Goal: Task Accomplishment & Management: Use online tool/utility

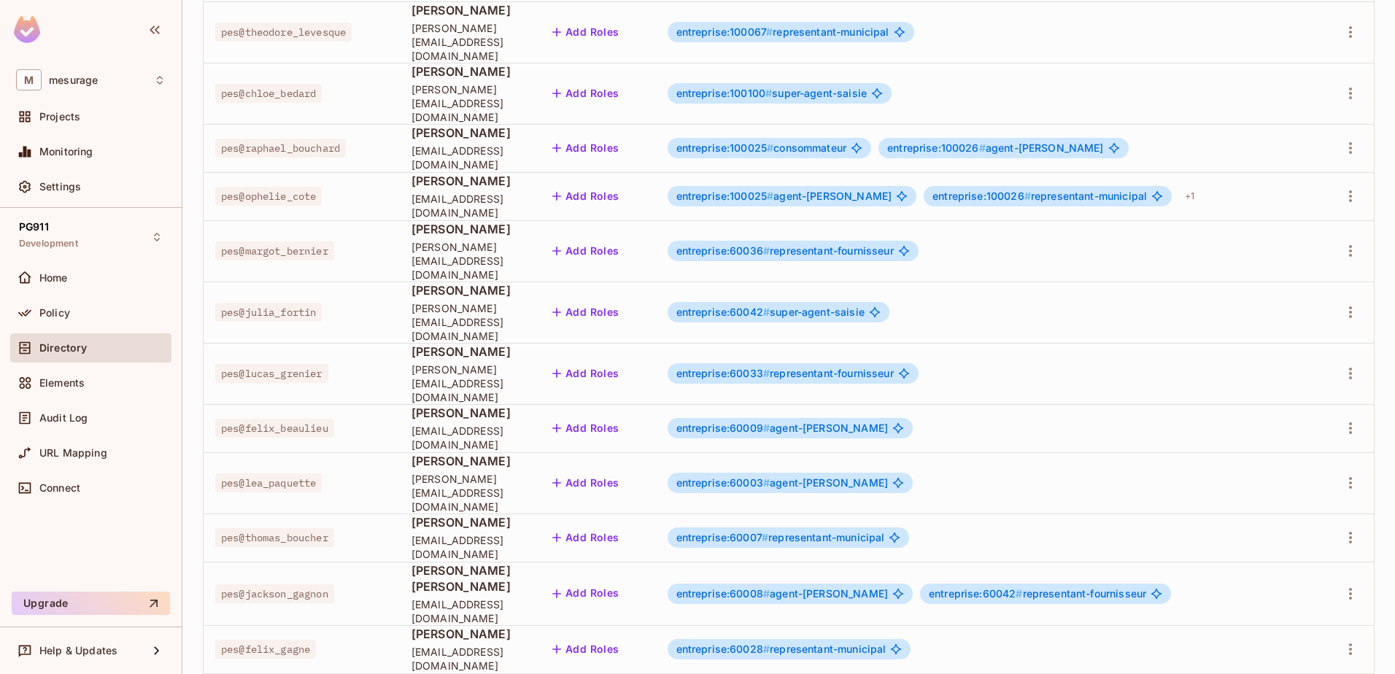
scroll to position [1532, 0]
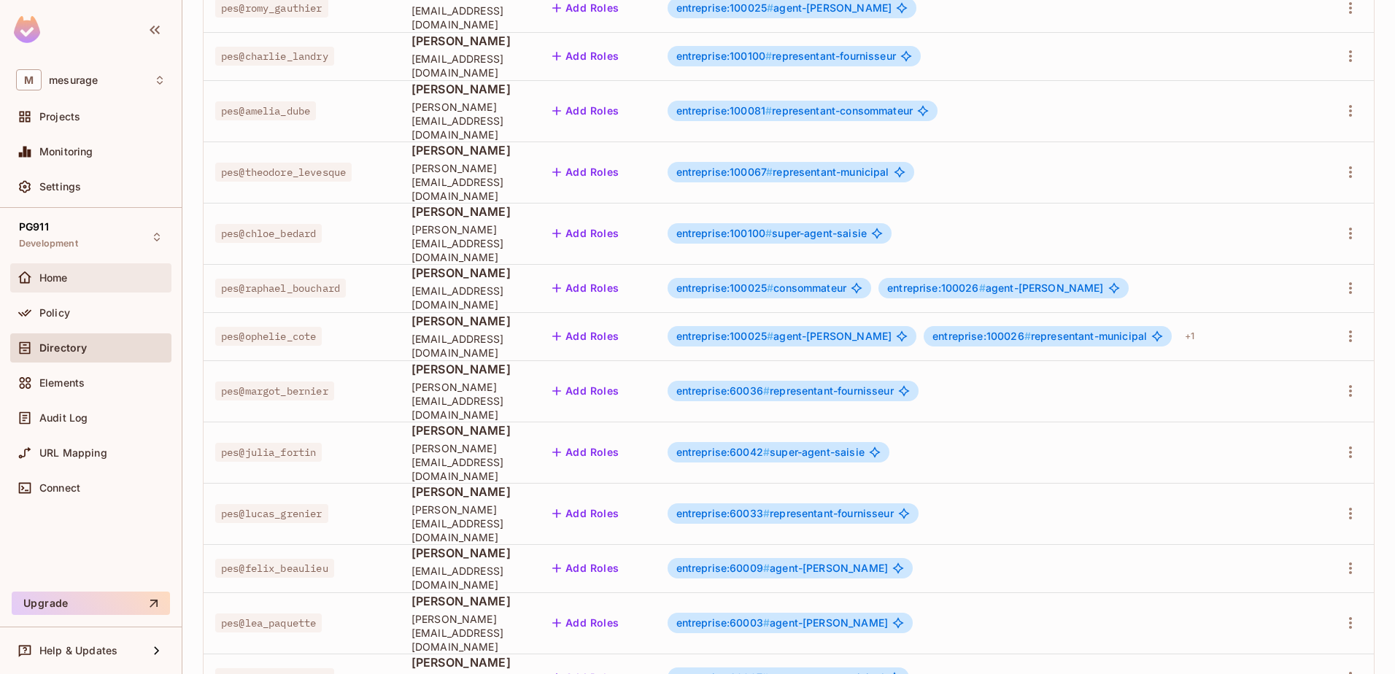
click at [66, 283] on div "Home" at bounding box center [91, 278] width 150 height 18
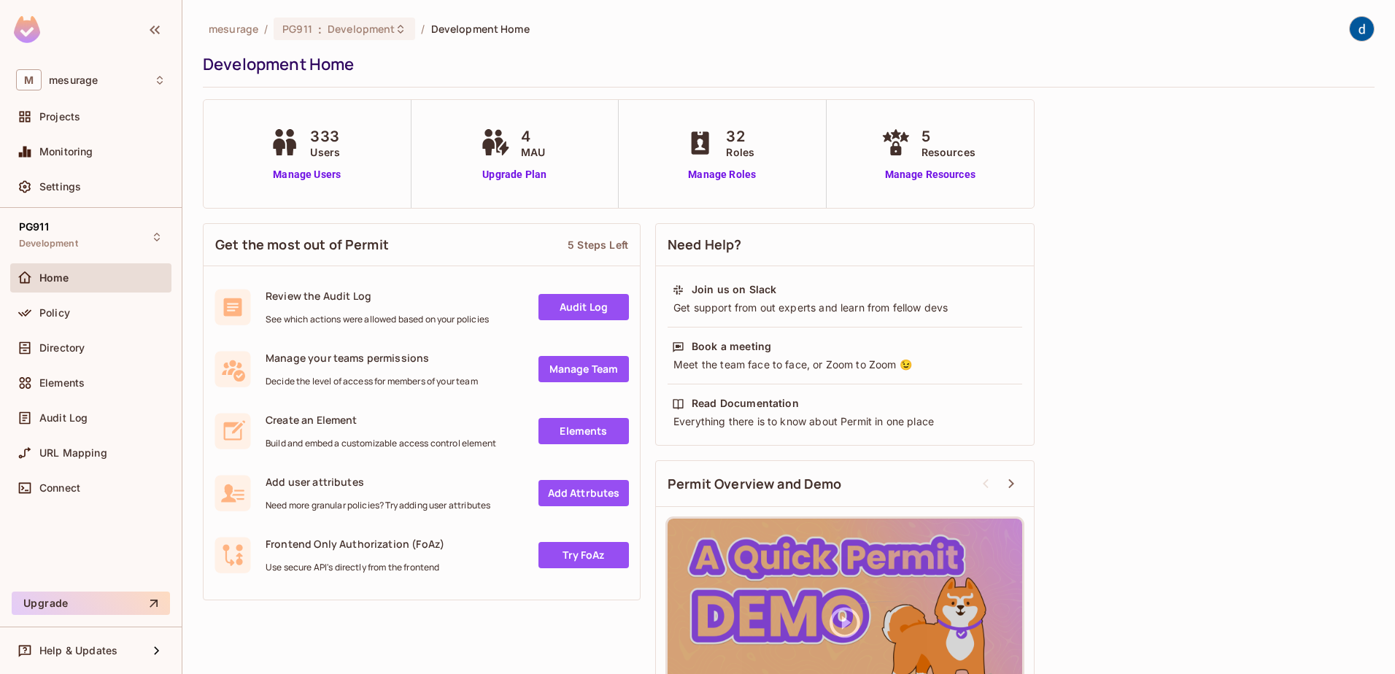
click at [286, 156] on div "333 Users" at bounding box center [306, 143] width 81 height 34
click at [288, 172] on link "Manage Users" at bounding box center [306, 174] width 81 height 15
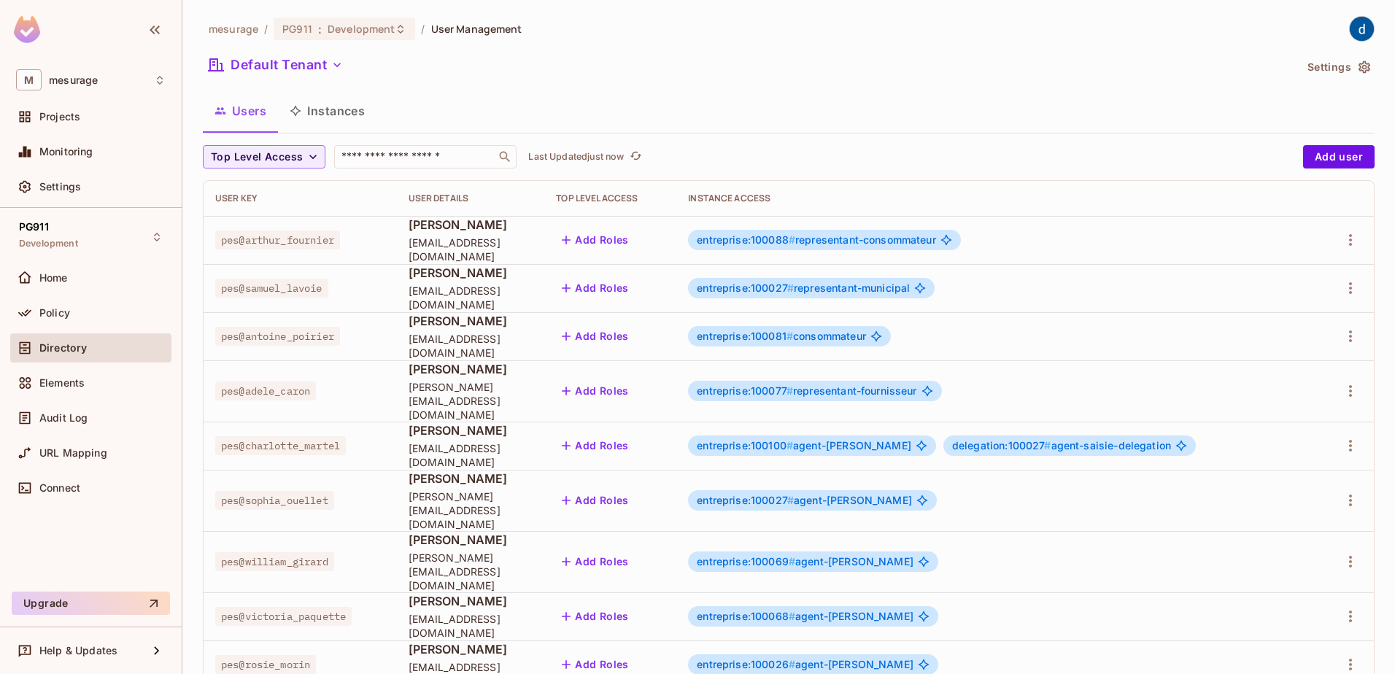
click at [344, 113] on button "Instances" at bounding box center [327, 111] width 99 height 36
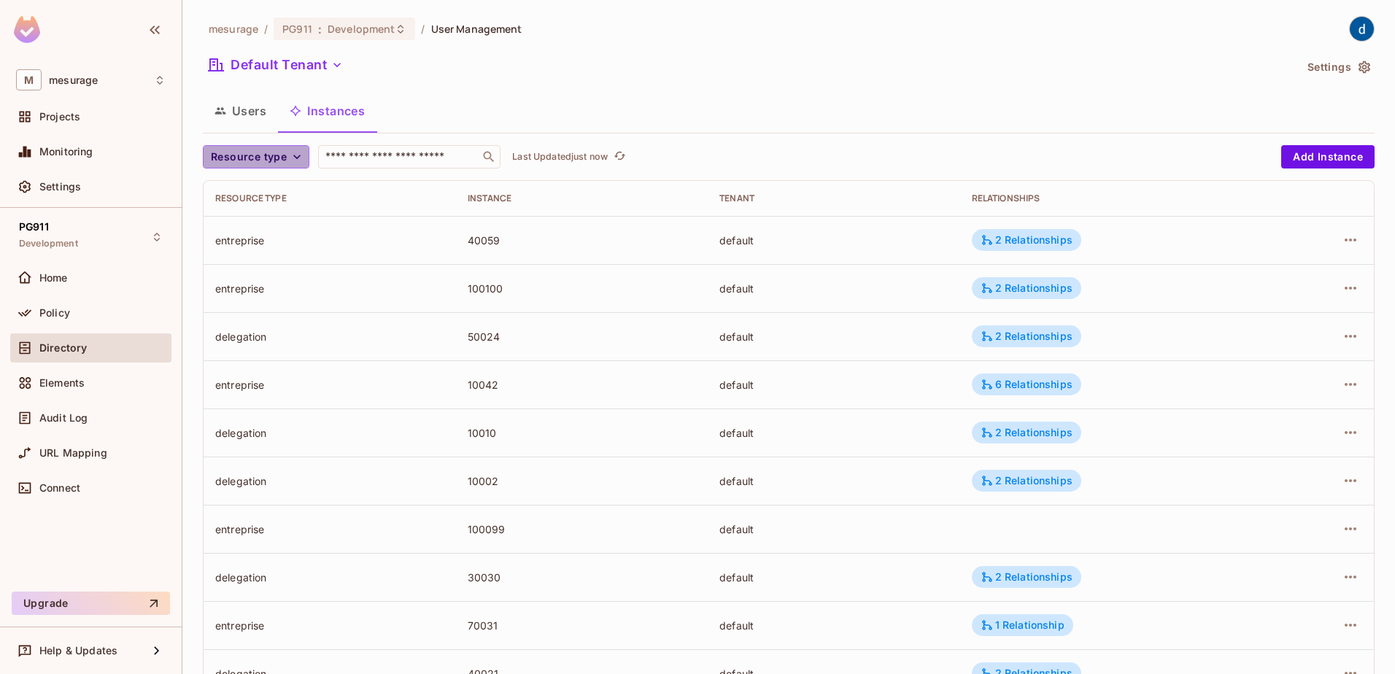
click at [255, 165] on span "Resource type" at bounding box center [249, 157] width 76 height 18
click at [246, 285] on span "delegation" at bounding box center [263, 284] width 97 height 14
click at [1342, 244] on icon "button" at bounding box center [1351, 240] width 18 height 18
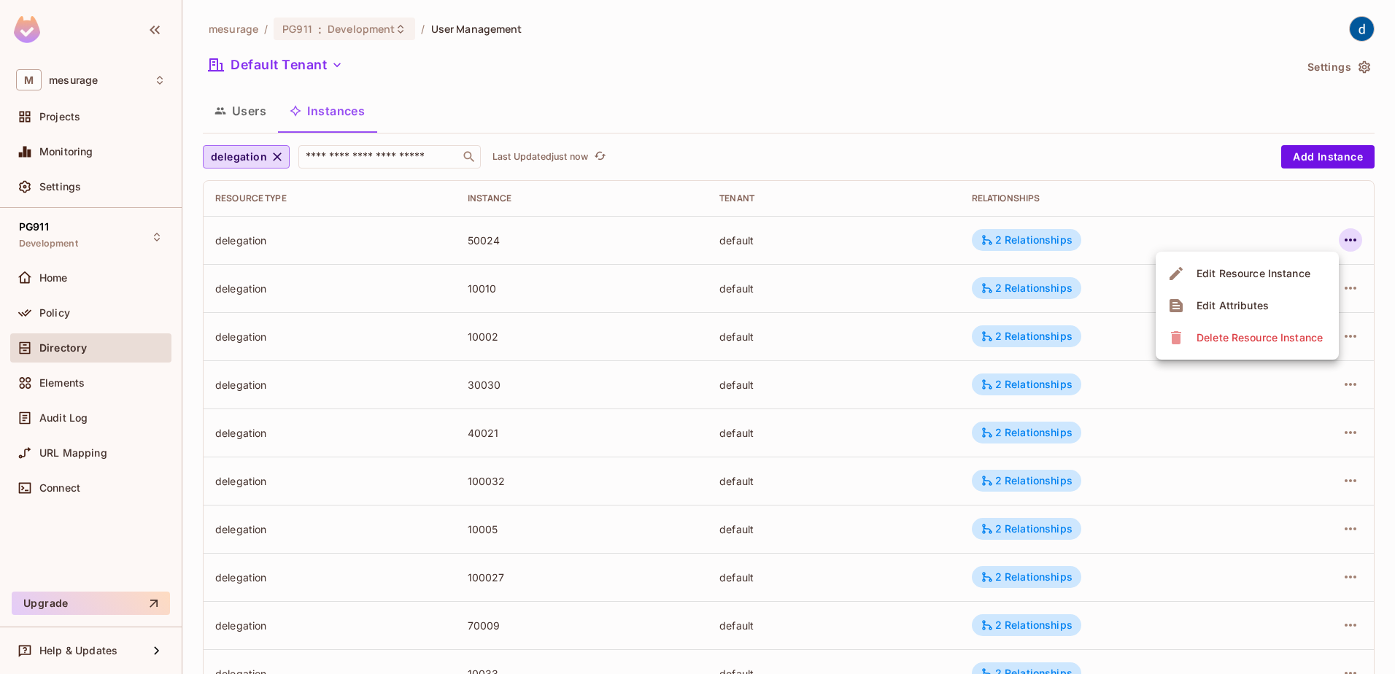
click at [1293, 312] on li "Edit Attributes" at bounding box center [1247, 306] width 183 height 32
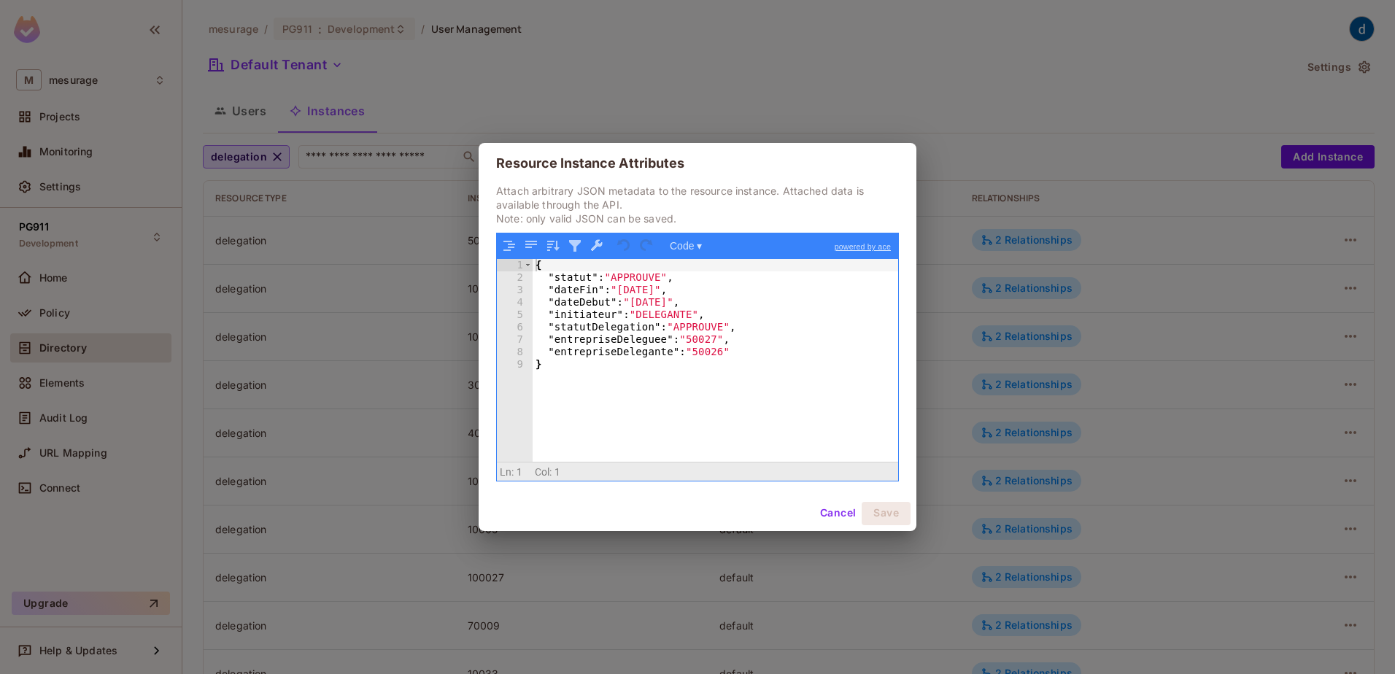
click at [640, 336] on div "{ "statut" : "APPROUVE" , "dateFin" : "[DATE]" , "dateDebut" : "[DATE]" , "init…" at bounding box center [716, 372] width 366 height 227
click at [602, 344] on div "{ "statut" : "APPROUVE" , "dateFin" : "[DATE]" , "dateDebut" : "[DATE]" , "init…" at bounding box center [716, 372] width 366 height 227
click at [603, 343] on div "{ "statut" : "APPROUVE" , "dateFin" : "[DATE]" , "dateDebut" : "[DATE]" , "init…" at bounding box center [716, 372] width 366 height 227
click at [600, 353] on div "{ "statut" : "APPROUVE" , "dateFin" : "[DATE]" , "dateDebut" : "[DATE]" , "init…" at bounding box center [716, 372] width 366 height 227
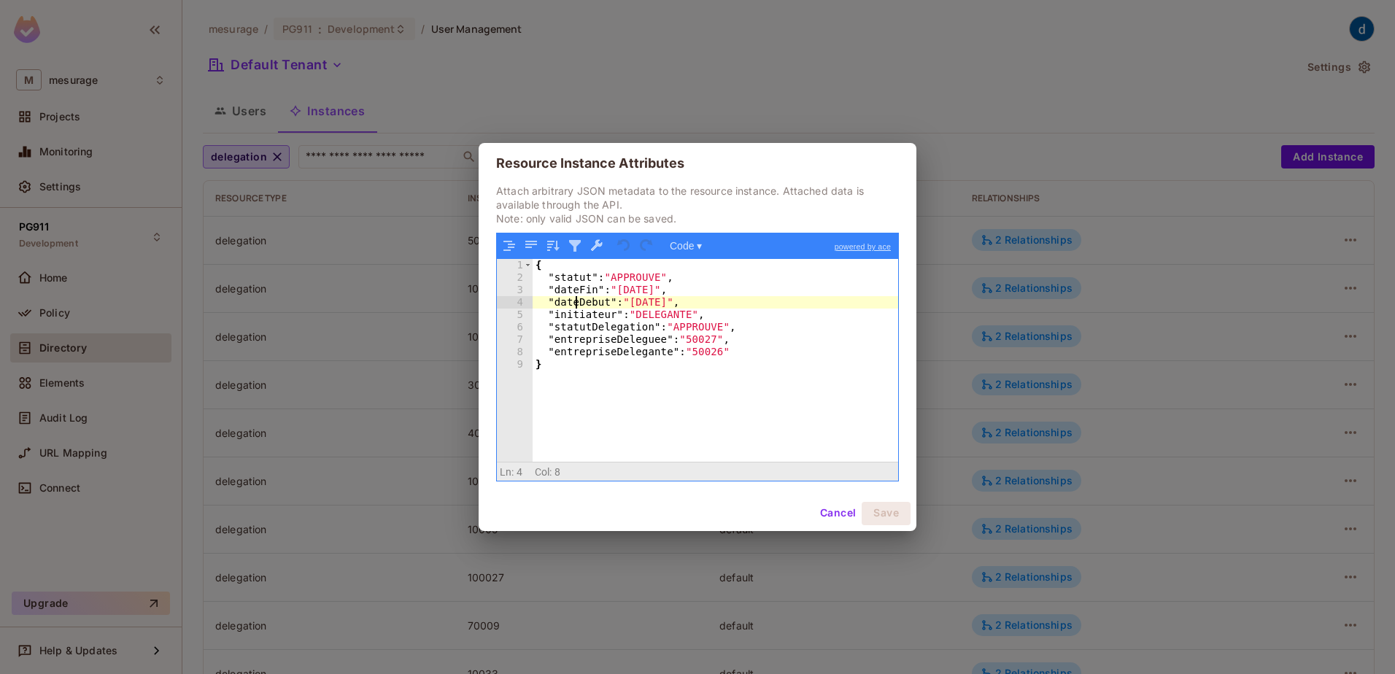
click at [576, 301] on div "{ "statut" : "APPROUVE" , "dateFin" : "[DATE]" , "dateDebut" : "[DATE]" , "init…" at bounding box center [716, 372] width 366 height 227
click at [576, 294] on div "{ "statut" : "APPROUVE" , "dateFin" : "[DATE]" , "dateDebut" : "[DATE]" , "init…" at bounding box center [716, 372] width 366 height 227
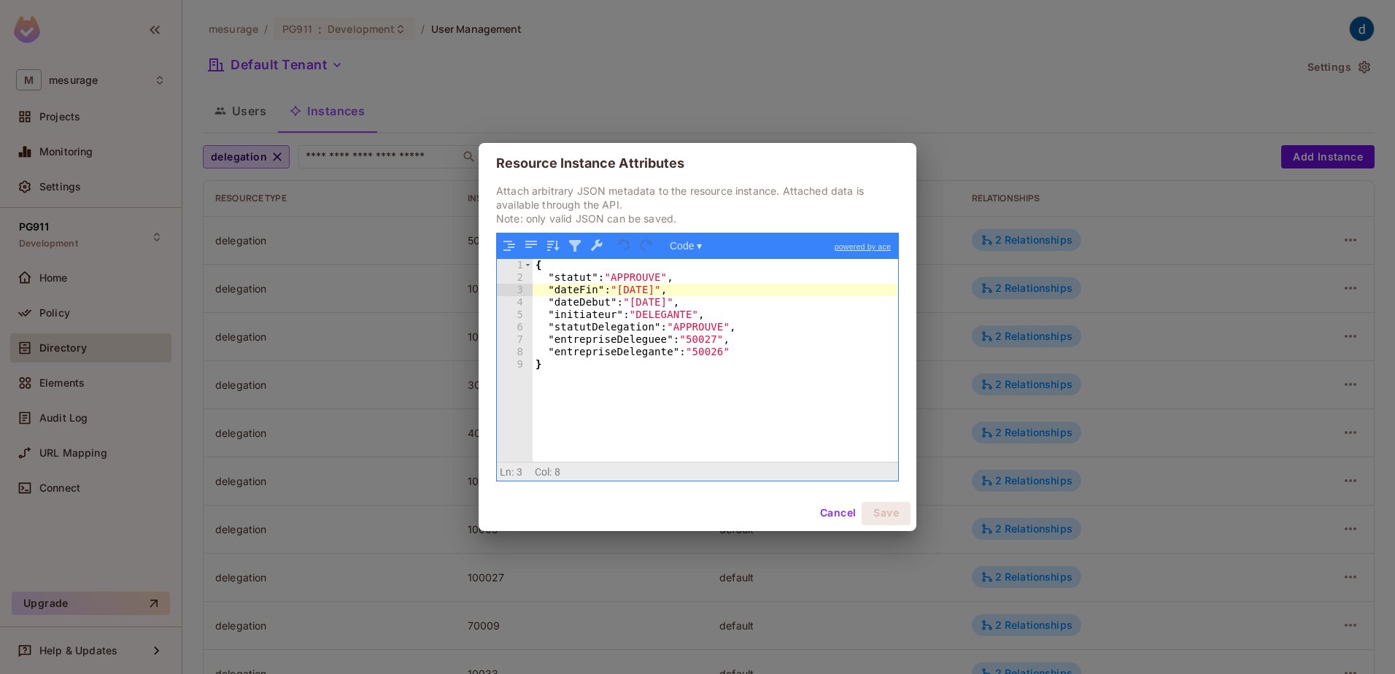
click at [835, 509] on button "Cancel" at bounding box center [837, 513] width 47 height 23
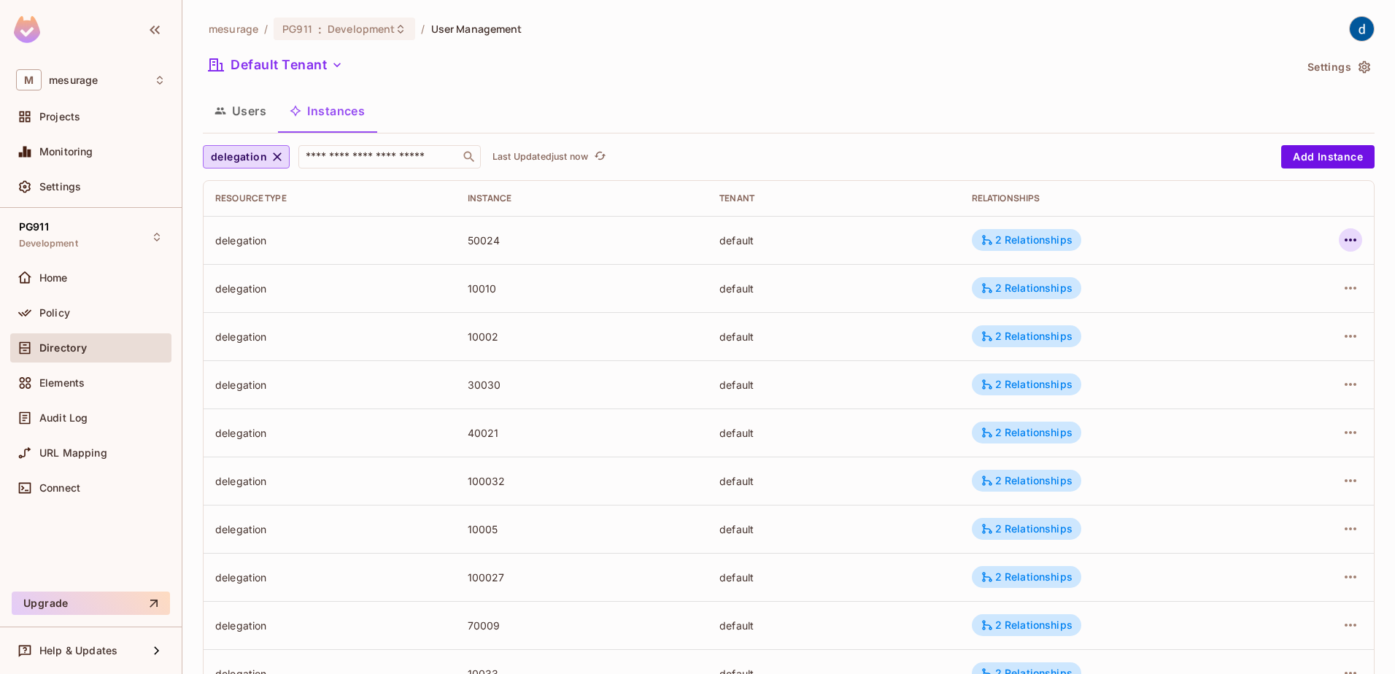
click at [1342, 245] on icon "button" at bounding box center [1351, 240] width 18 height 18
click at [1242, 318] on li "Edit Attributes" at bounding box center [1247, 306] width 183 height 32
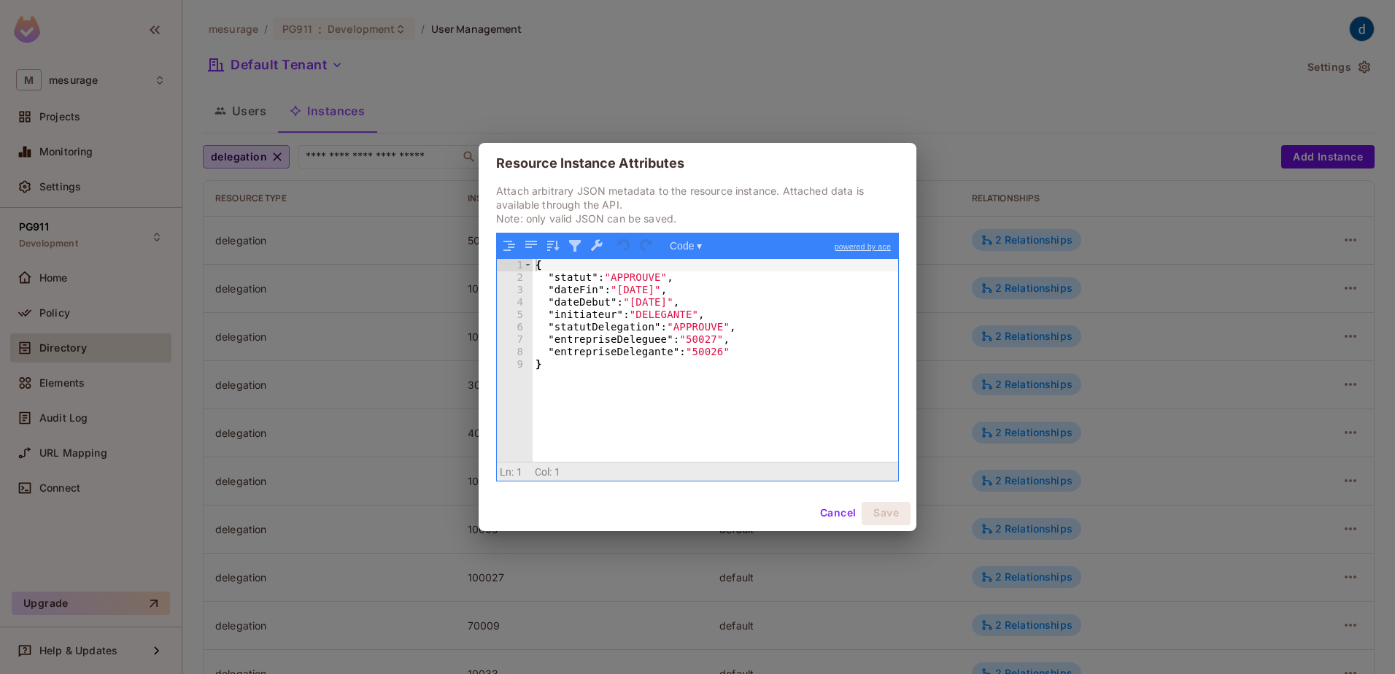
click at [824, 509] on button "Cancel" at bounding box center [837, 513] width 47 height 23
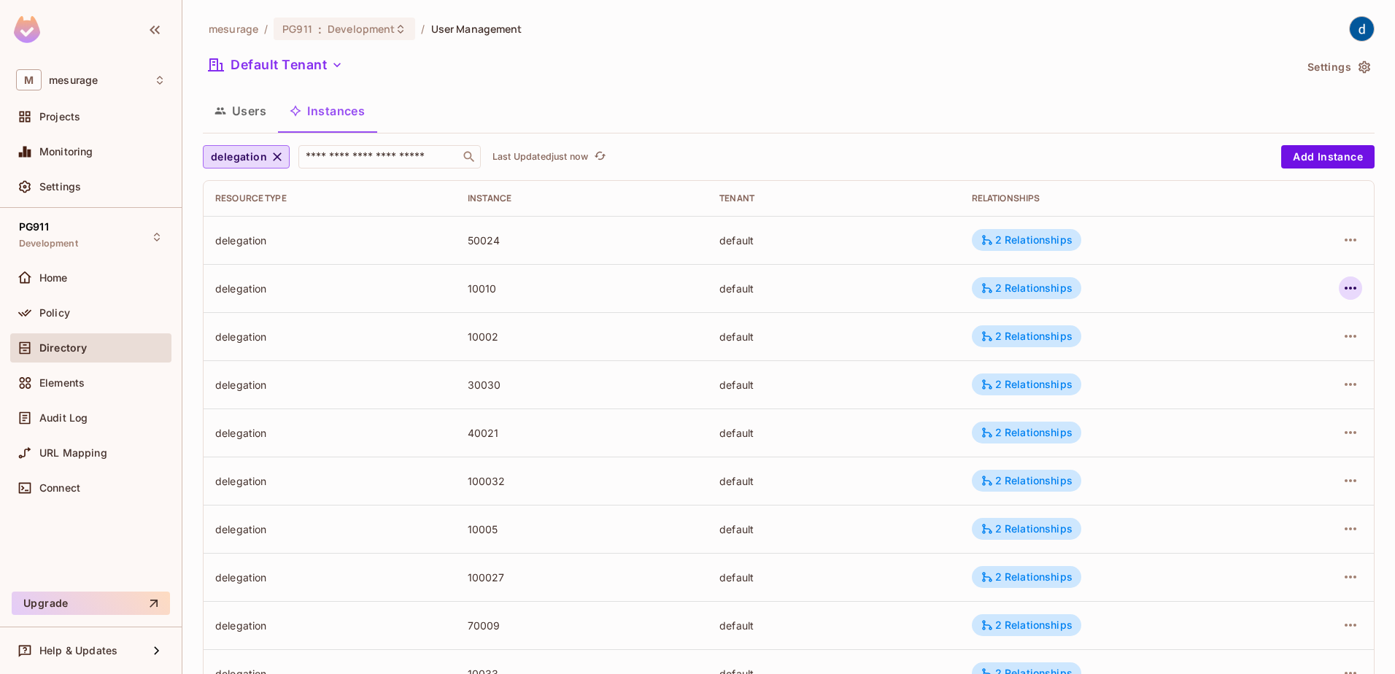
click at [1342, 285] on icon "button" at bounding box center [1351, 288] width 18 height 18
click at [1253, 348] on div "Edit Attributes" at bounding box center [1233, 354] width 72 height 15
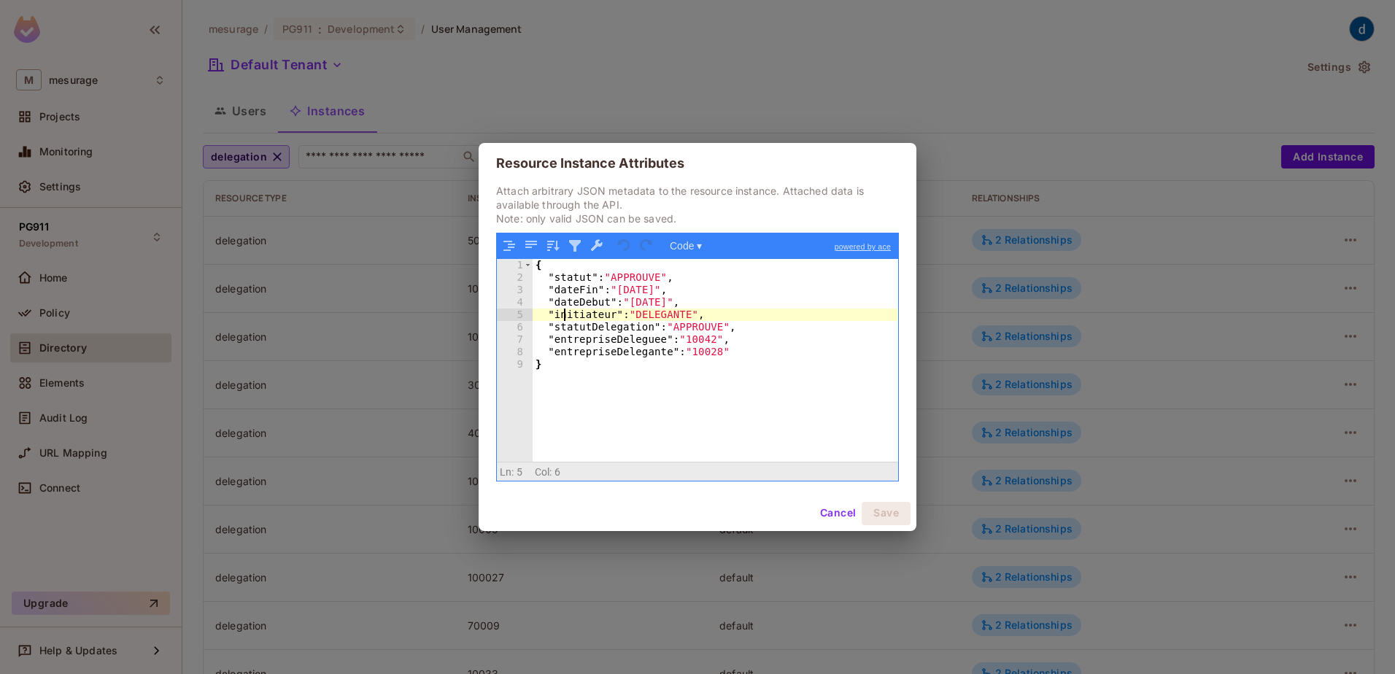
click at [566, 315] on div "1 2 3 4 5 6 7 8 9 { "statut" : "APPROUVE" , "dateFin" : "[DATE]" , "dateDebut" …" at bounding box center [697, 360] width 401 height 202
drag, startPoint x: 566, startPoint y: 315, endPoint x: 558, endPoint y: 315, distance: 8.0
click at [560, 316] on div "{ "statut" : "APPROUVE" , "dateFin" : "[DATE]" , "dateDebut" : "[DATE]" , "init…" at bounding box center [716, 372] width 366 height 227
click at [835, 516] on button "Cancel" at bounding box center [837, 513] width 47 height 23
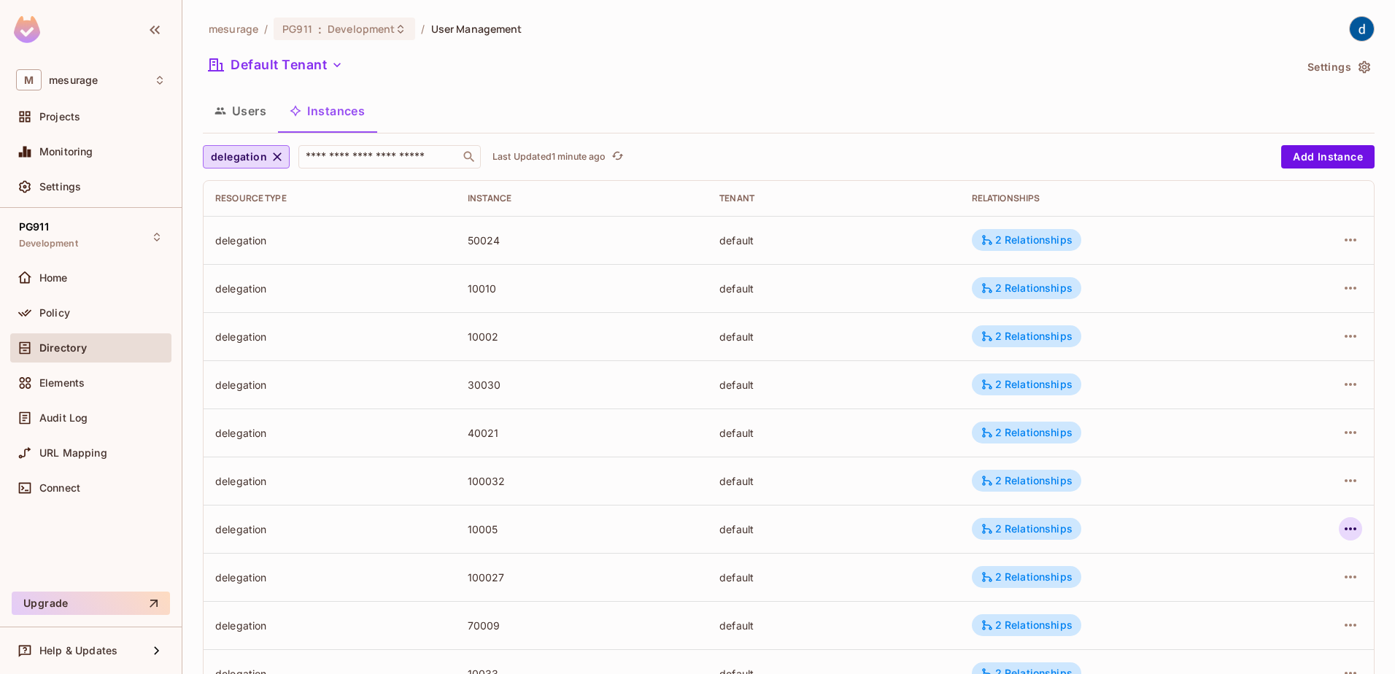
click at [1342, 526] on icon "button" at bounding box center [1351, 529] width 18 height 18
click at [1227, 590] on div "Edit Attributes" at bounding box center [1233, 594] width 72 height 15
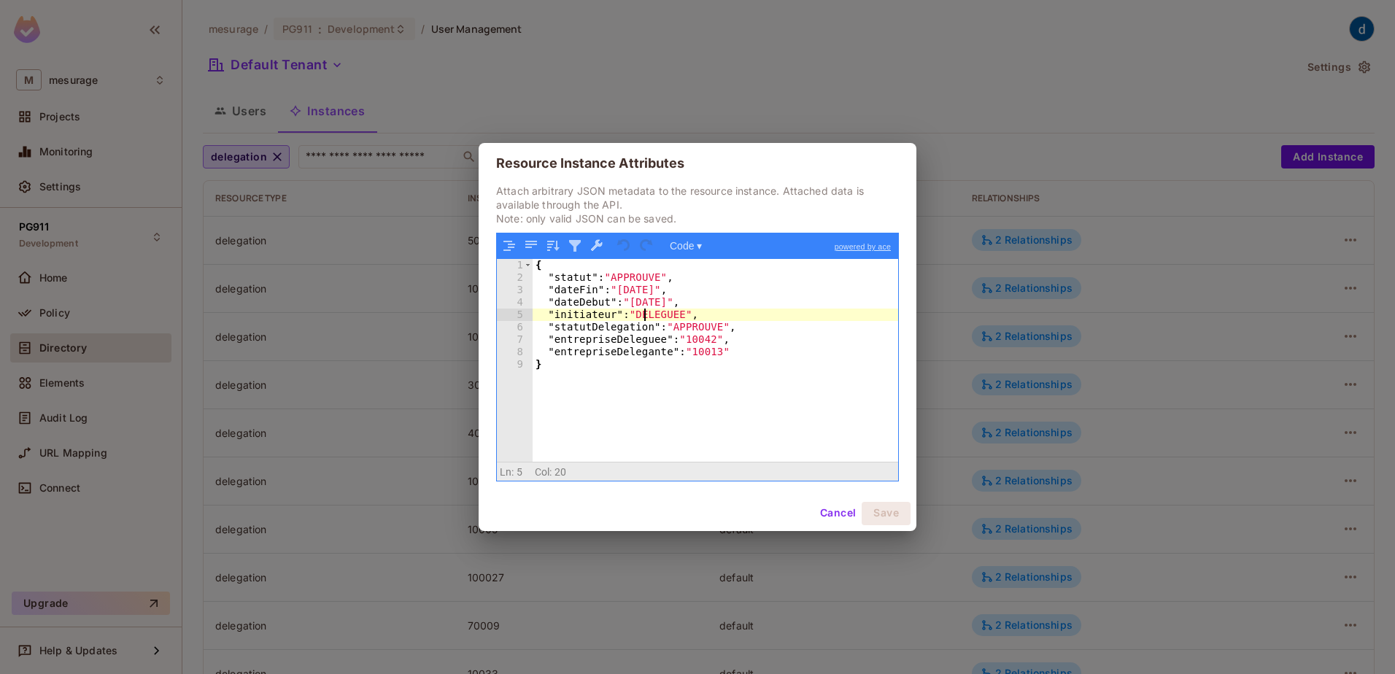
click at [645, 316] on div "{ "statut" : "APPROUVE" , "dateFin" : "[DATE]" , "dateDebut" : "[DATE]" , "init…" at bounding box center [716, 372] width 366 height 227
click at [593, 316] on div "{ "statut" : "APPROUVE" , "dateFin" : "[DATE]" , "dateDebut" : "[DATE]" , "init…" at bounding box center [716, 372] width 366 height 227
click at [589, 321] on div "{ "statut" : "APPROUVE" , "dateFin" : "[DATE]" , "dateDebut" : "[DATE]" , "init…" at bounding box center [716, 372] width 366 height 227
click at [583, 327] on div "{ "statut" : "APPROUVE" , "dateFin" : "[DATE]" , "dateDebut" : "[DATE]" , "init…" at bounding box center [716, 372] width 366 height 227
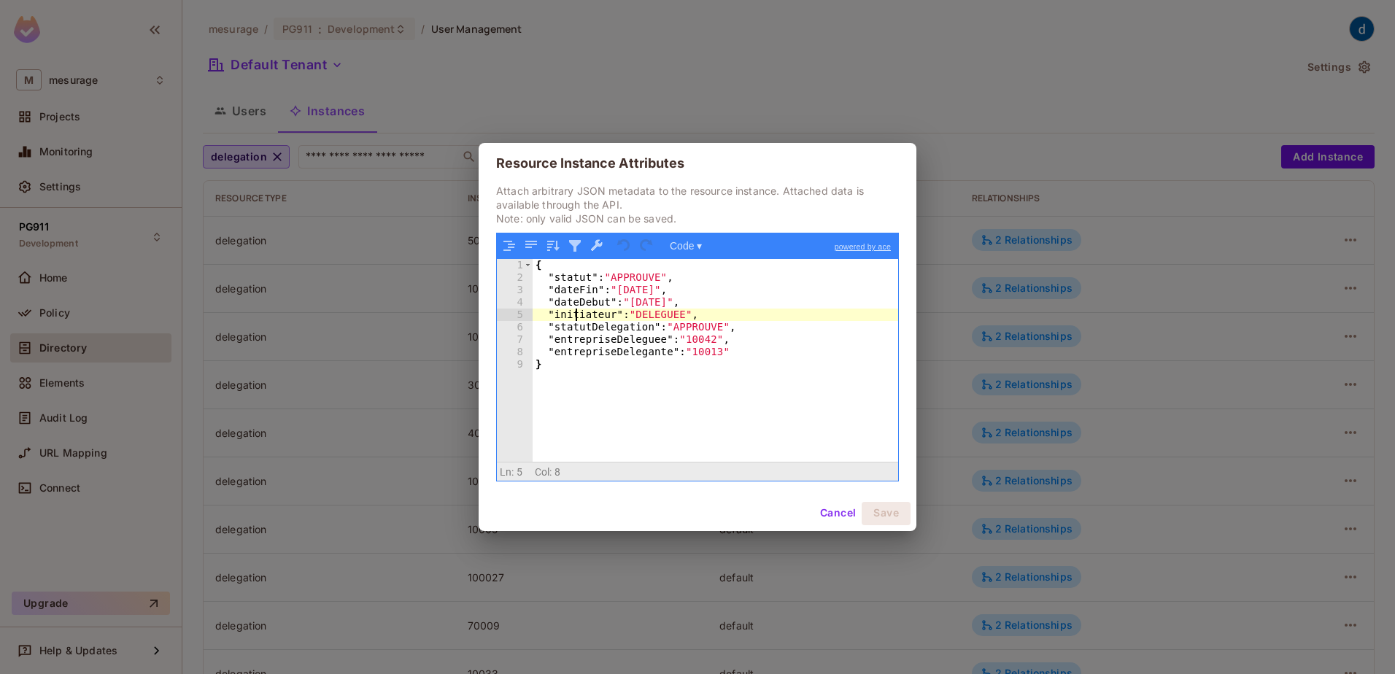
click at [574, 317] on div "{ "statut" : "APPROUVE" , "dateFin" : "[DATE]" , "dateDebut" : "[DATE]" , "init…" at bounding box center [716, 372] width 366 height 227
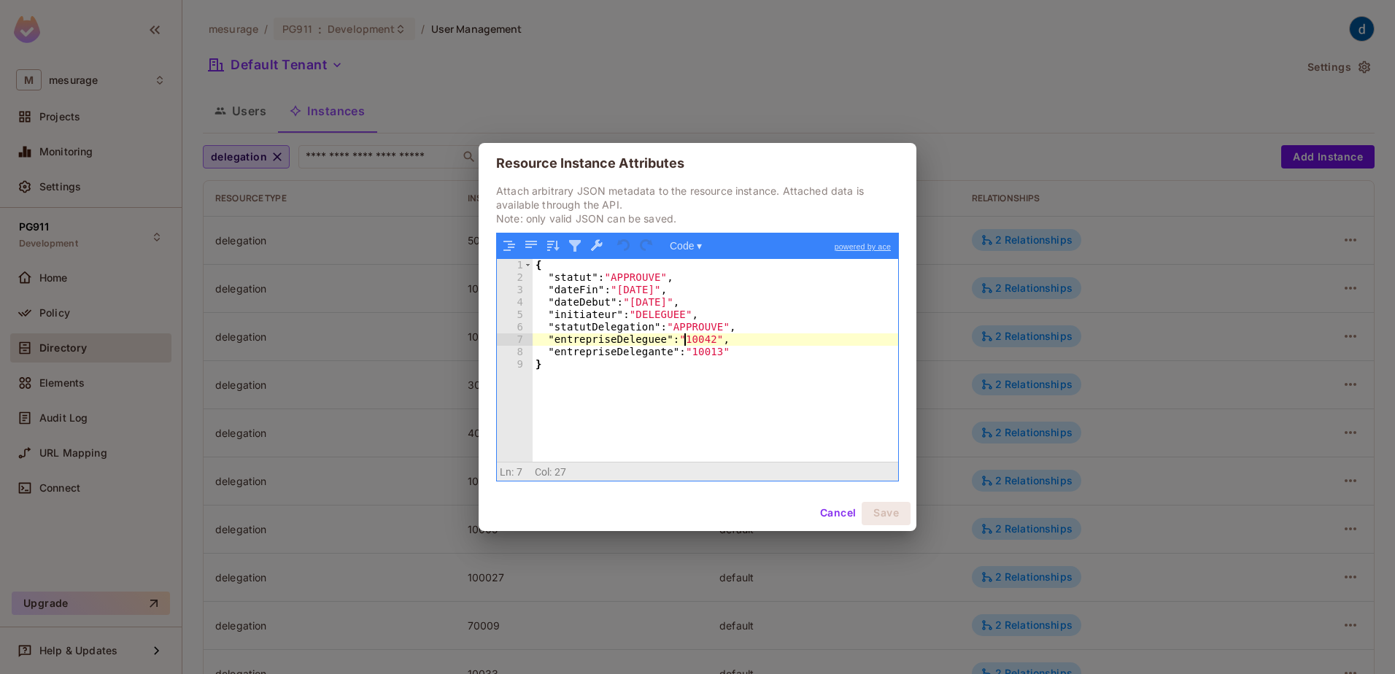
click at [685, 337] on div "{ "statut" : "APPROUVE" , "dateFin" : "[DATE]" , "dateDebut" : "[DATE]" , "init…" at bounding box center [716, 372] width 366 height 227
click at [688, 349] on div "{ "statut" : "APPROUVE" , "dateFin" : "[DATE]" , "dateDebut" : "[DATE]" , "init…" at bounding box center [716, 372] width 366 height 227
click at [688, 338] on div "{ "statut" : "APPROUVE" , "dateFin" : "[DATE]" , "dateDebut" : "[DATE]" , "init…" at bounding box center [716, 372] width 366 height 227
click at [690, 355] on div "{ "statut" : "APPROUVE" , "dateFin" : "[DATE]" , "dateDebut" : "[DATE]" , "init…" at bounding box center [716, 372] width 366 height 227
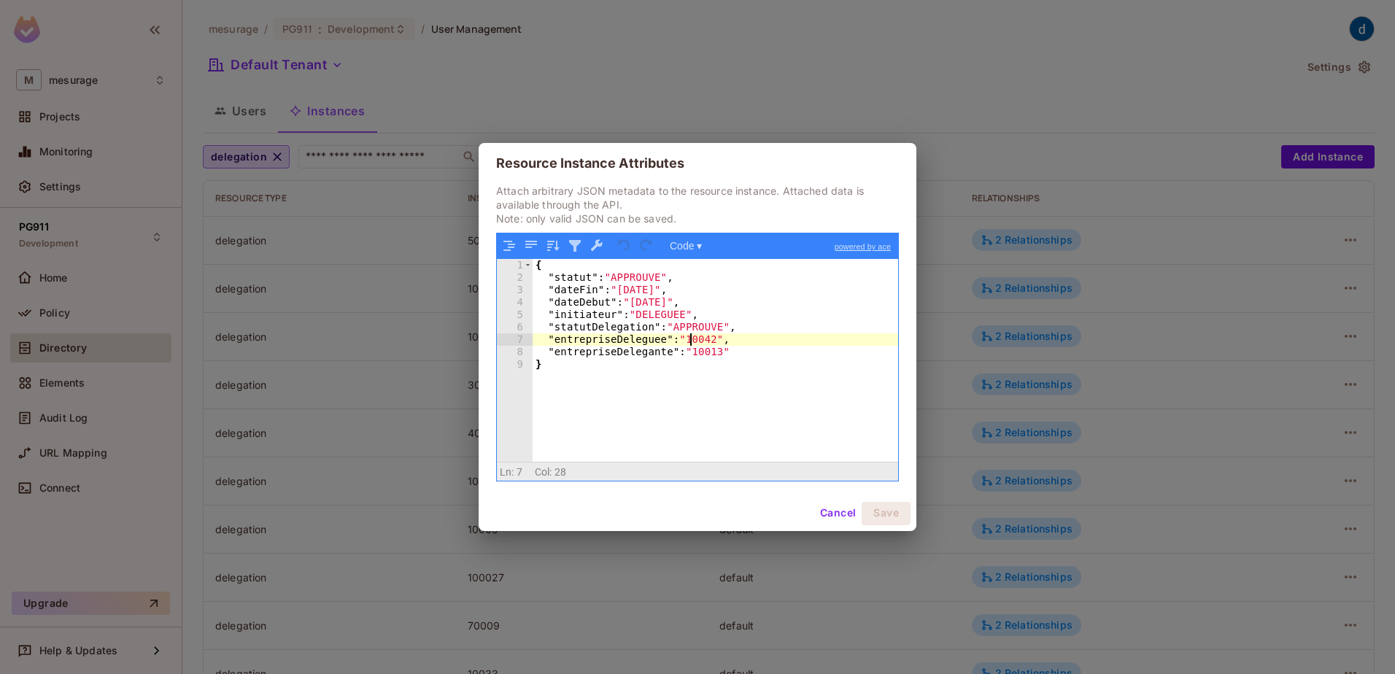
click at [687, 345] on div "{ "statut" : "APPROUVE" , "dateFin" : "[DATE]" , "dateDebut" : "[DATE]" , "init…" at bounding box center [716, 372] width 366 height 227
drag, startPoint x: 612, startPoint y: 338, endPoint x: 655, endPoint y: 337, distance: 42.3
click at [655, 337] on div "{ "statut" : "APPROUVE" , "dateFin" : "[DATE]" , "dateDebut" : "[DATE]" , "init…" at bounding box center [716, 372] width 366 height 227
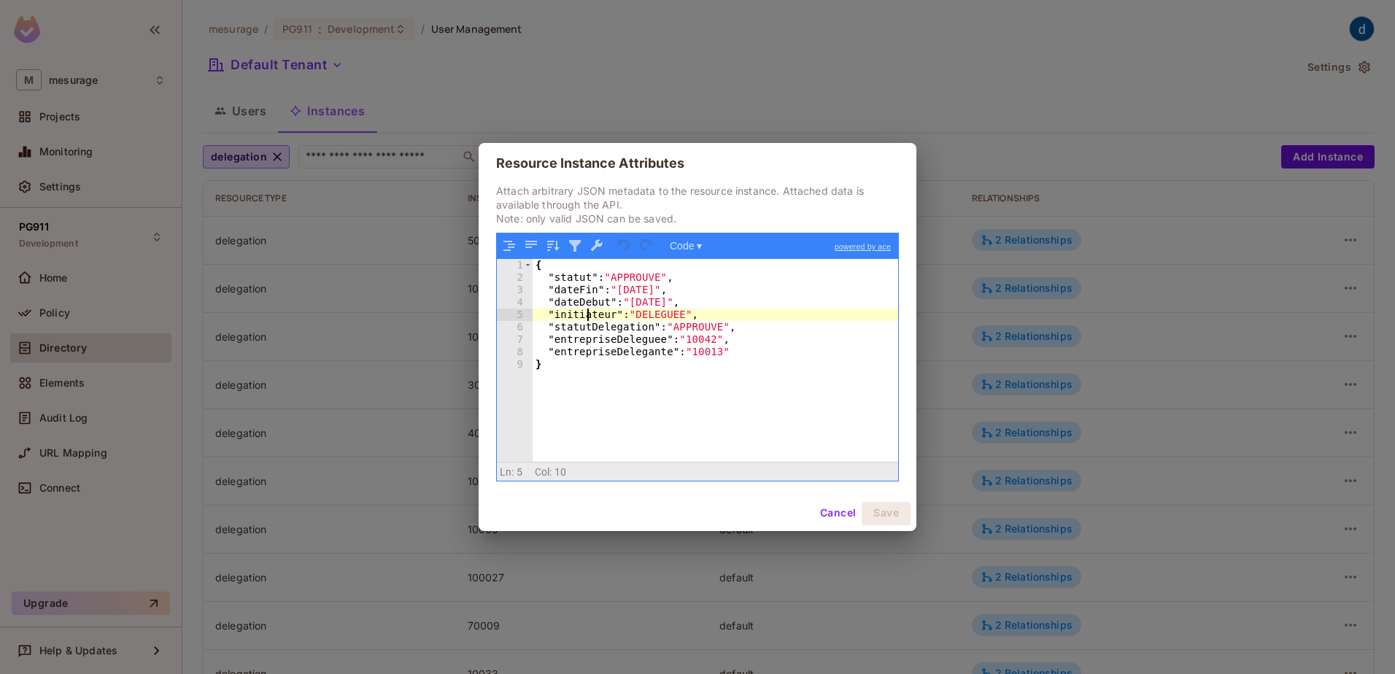
click at [589, 312] on div "{ "statut" : "APPROUVE" , "dateFin" : "[DATE]" , "dateDebut" : "[DATE]" , "init…" at bounding box center [716, 372] width 366 height 227
click at [830, 516] on button "Cancel" at bounding box center [837, 513] width 47 height 23
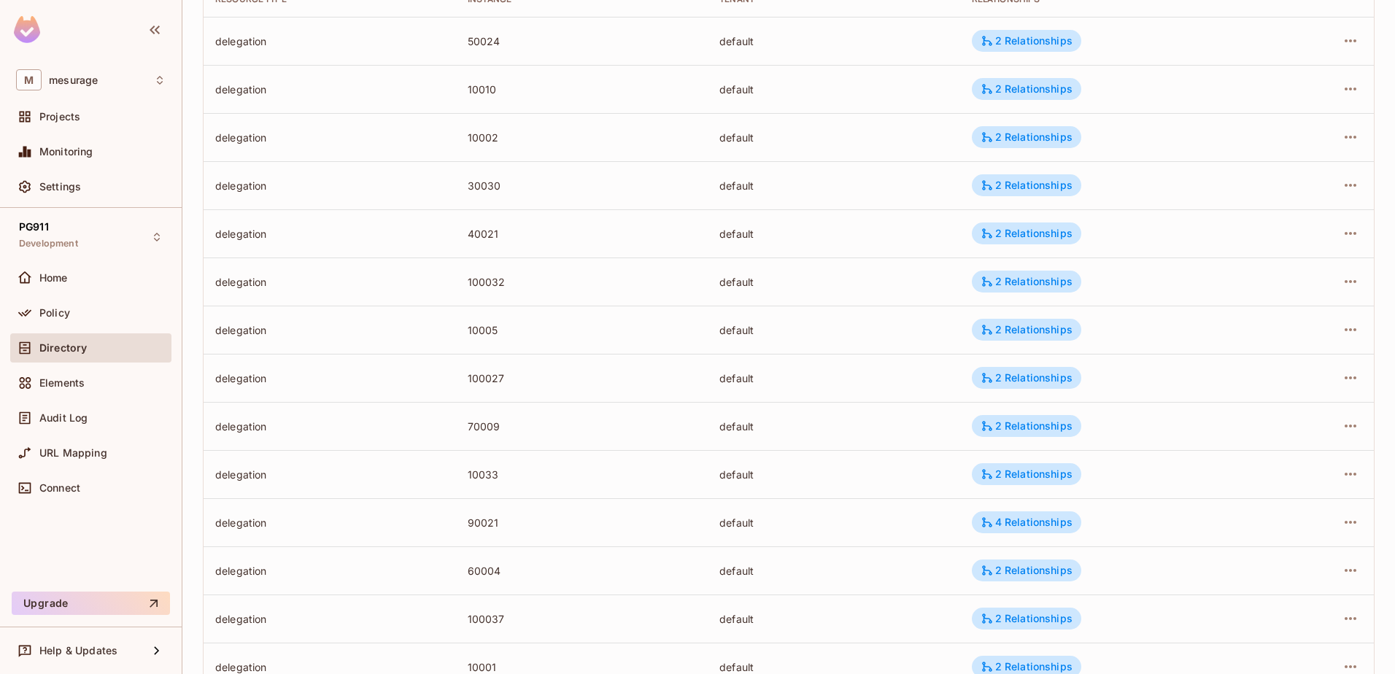
scroll to position [345, 0]
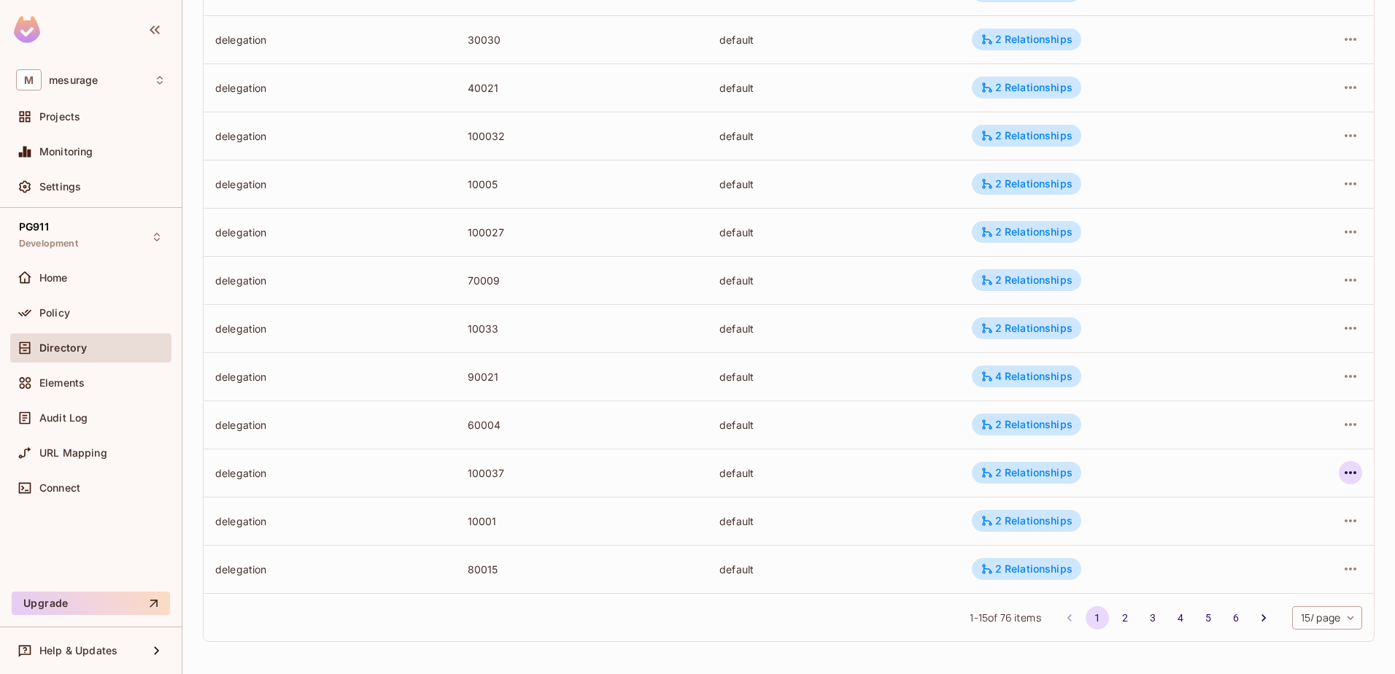
click at [1342, 469] on icon "button" at bounding box center [1351, 473] width 18 height 18
click at [1232, 527] on span "Edit Attributes" at bounding box center [1232, 538] width 81 height 23
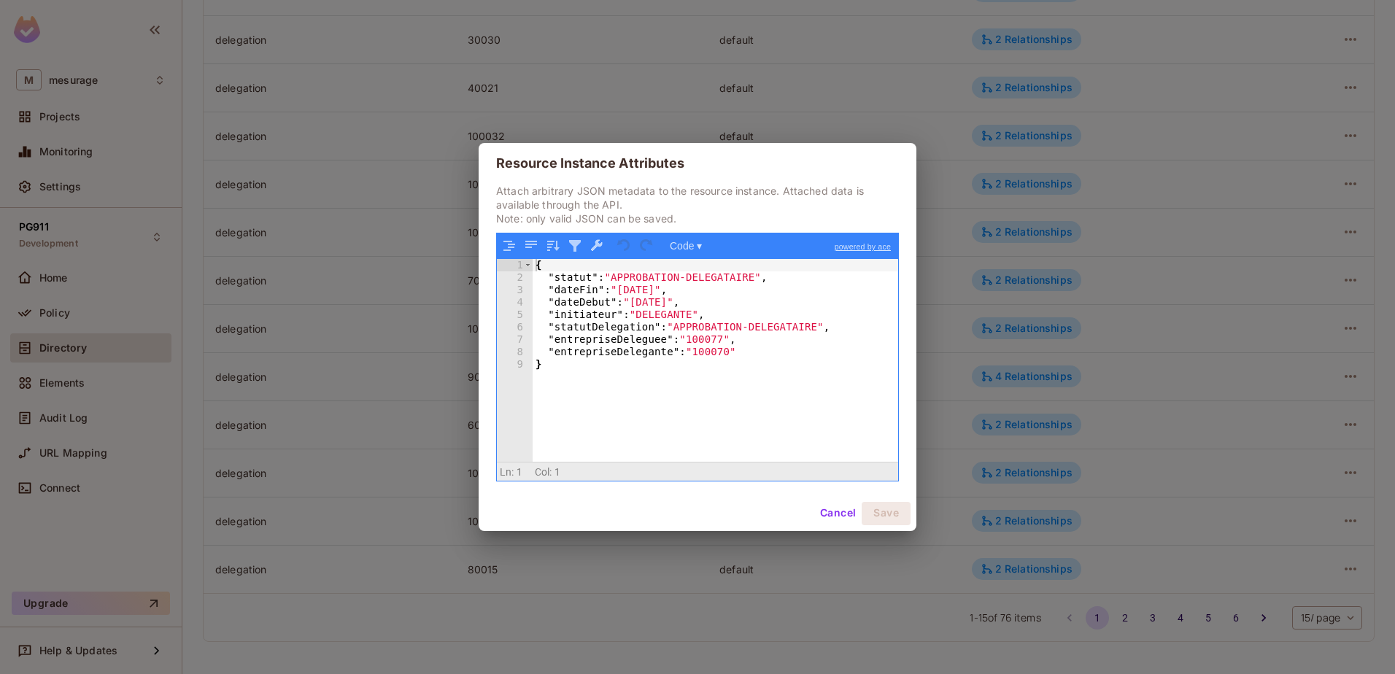
click at [706, 325] on div "{ "statut" : "APPROBATION-DELEGATAIRE" , "dateFin" : "[DATE]" , "dateDebut" : "…" at bounding box center [716, 372] width 366 height 227
click at [844, 517] on button "Cancel" at bounding box center [837, 513] width 47 height 23
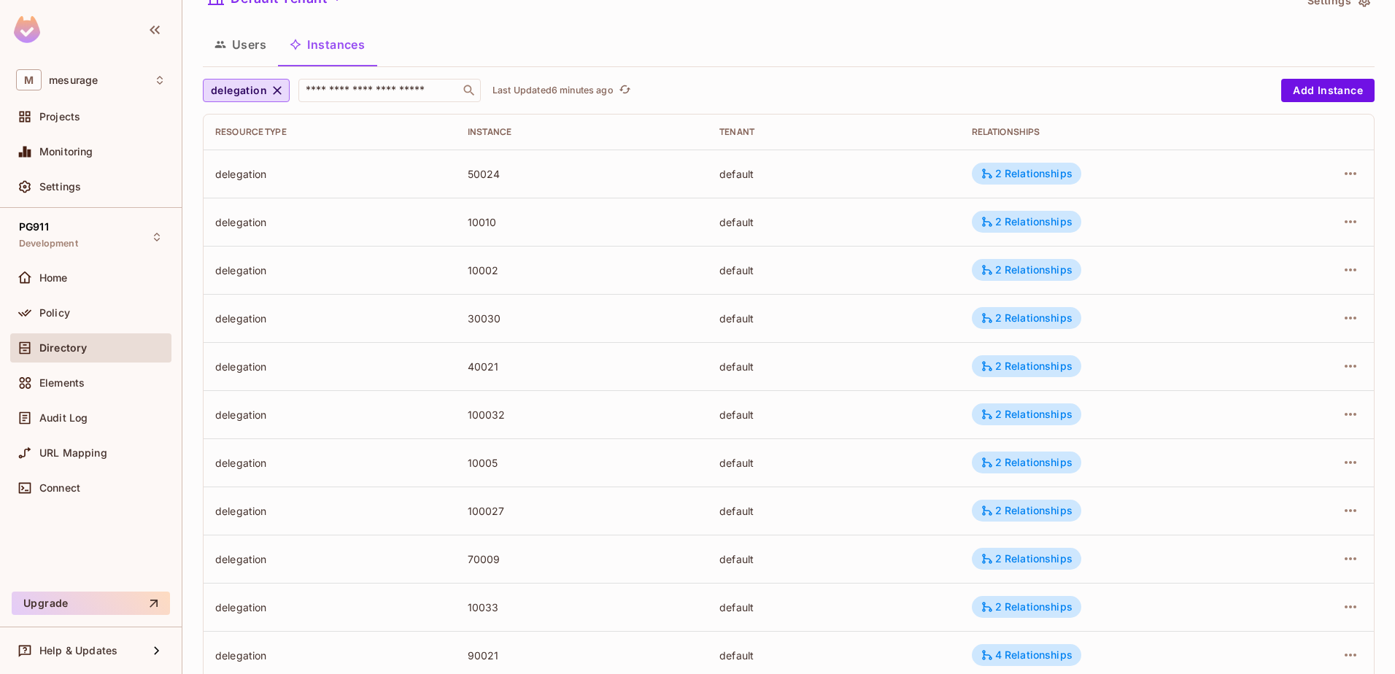
scroll to position [0, 0]
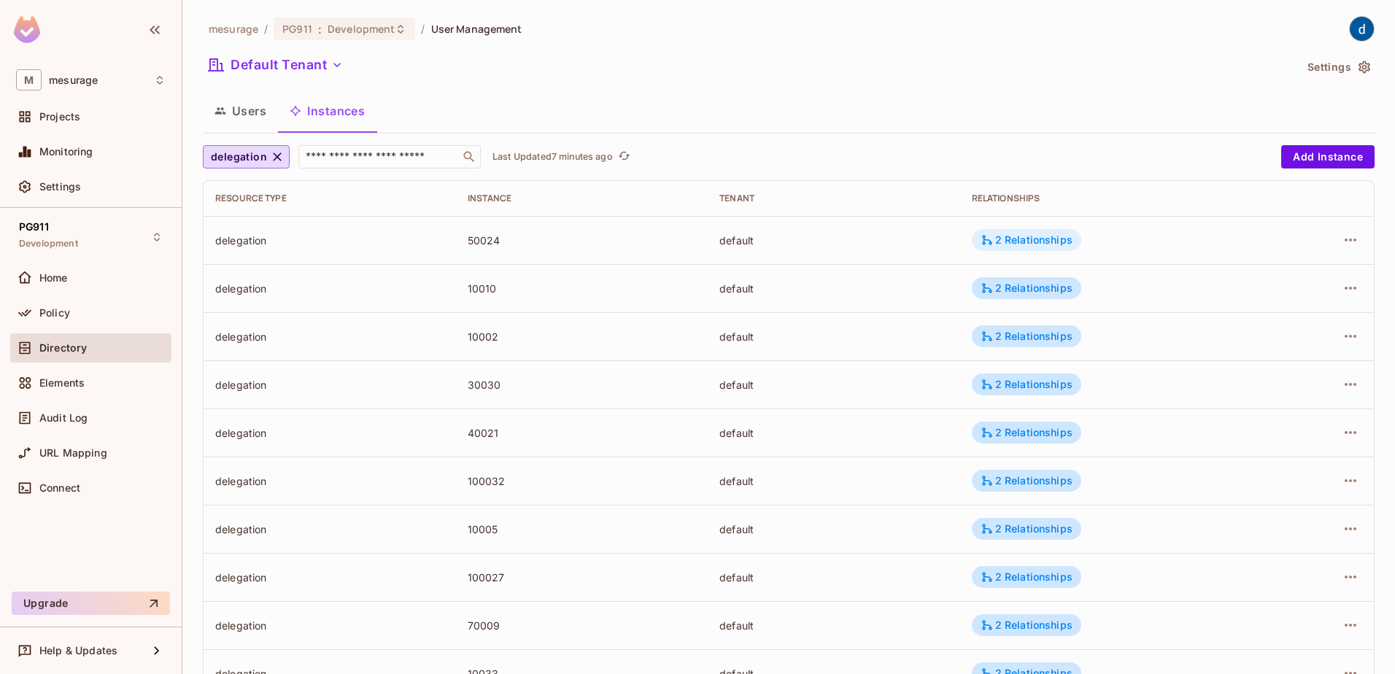
click at [992, 243] on div "2 Relationships" at bounding box center [1027, 240] width 92 height 13
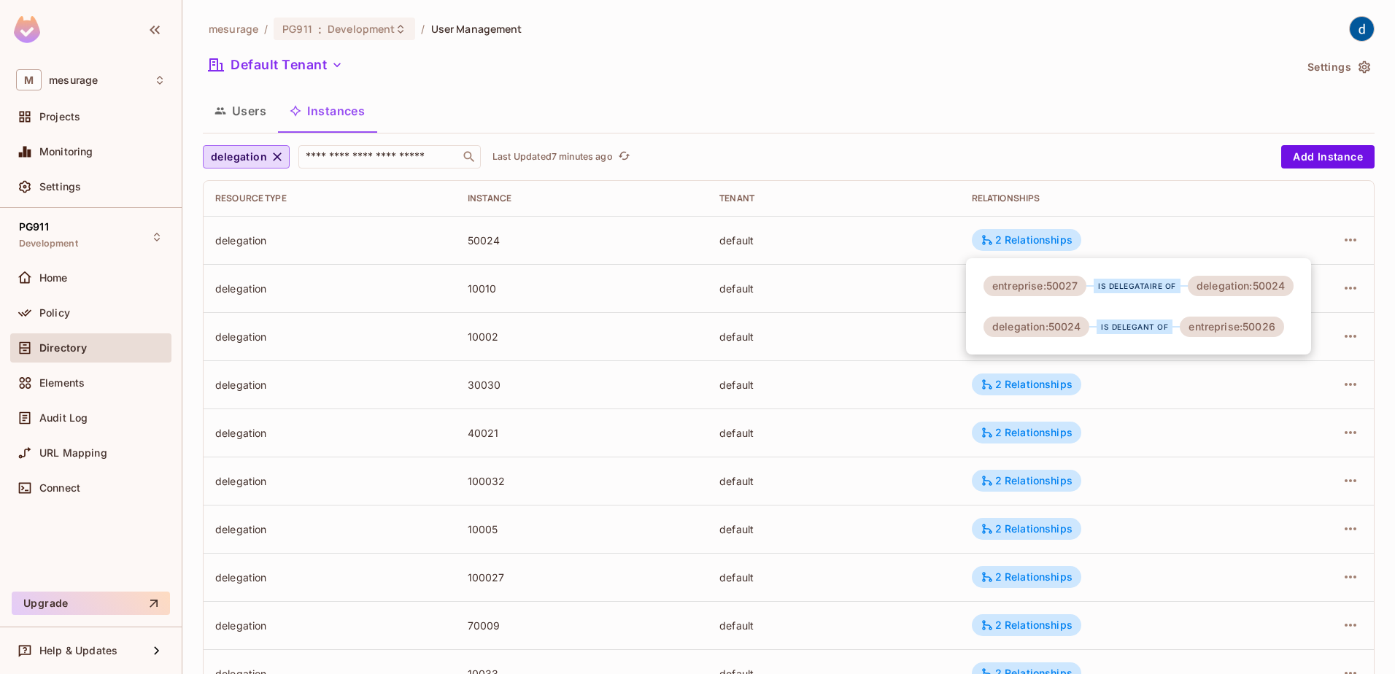
click at [1346, 240] on div at bounding box center [697, 337] width 1395 height 674
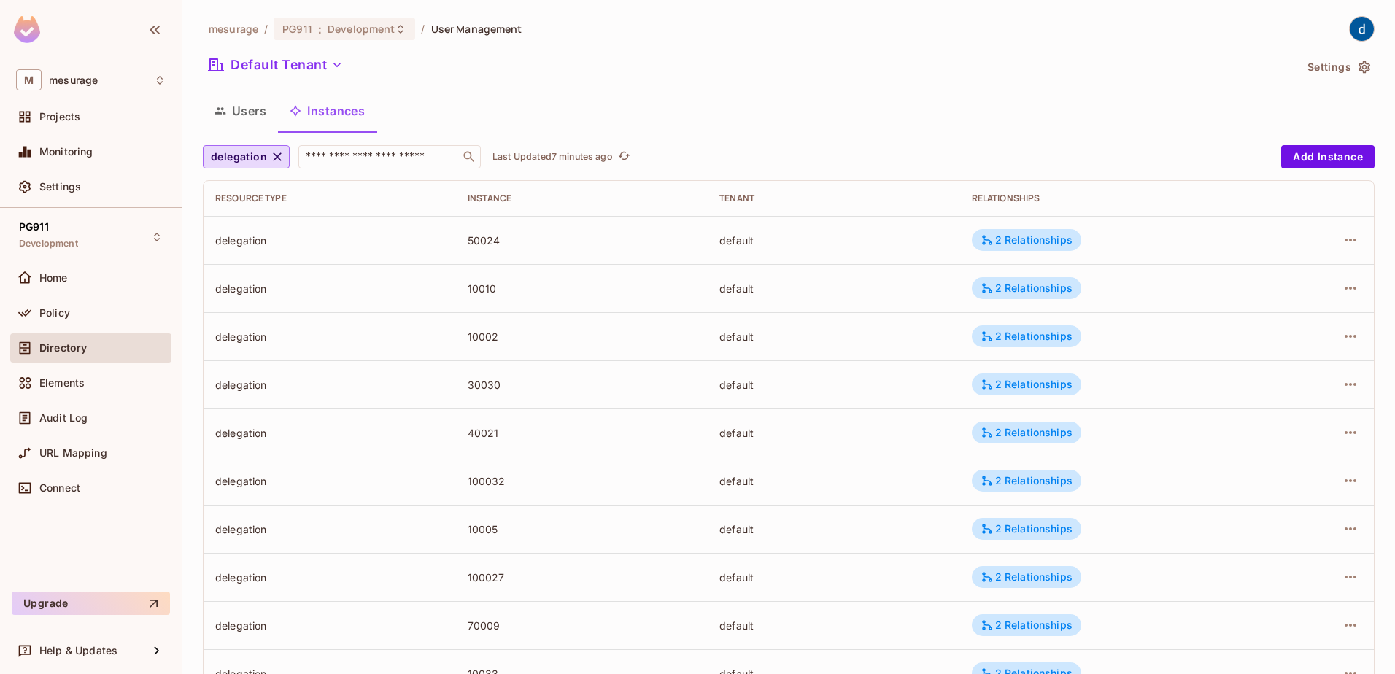
click at [1345, 240] on icon "button" at bounding box center [1351, 240] width 12 height 3
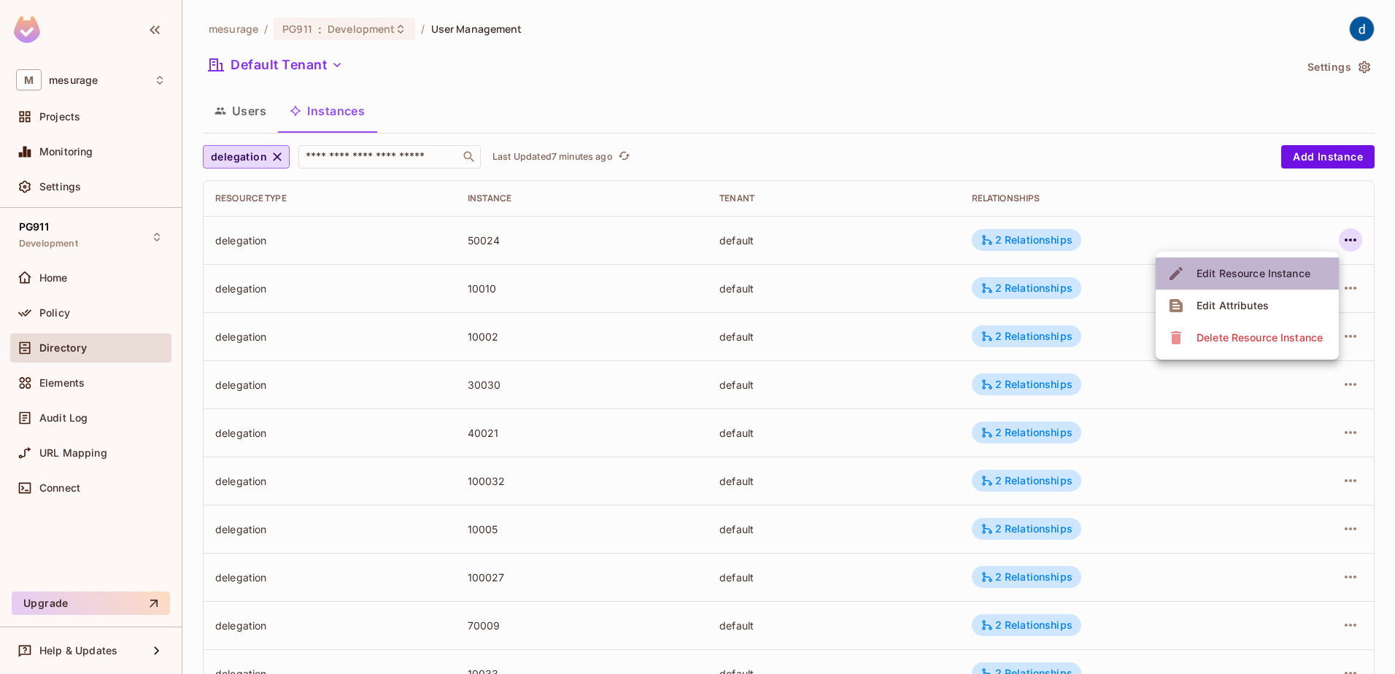
click at [1281, 275] on div "Edit Resource Instance" at bounding box center [1254, 273] width 114 height 15
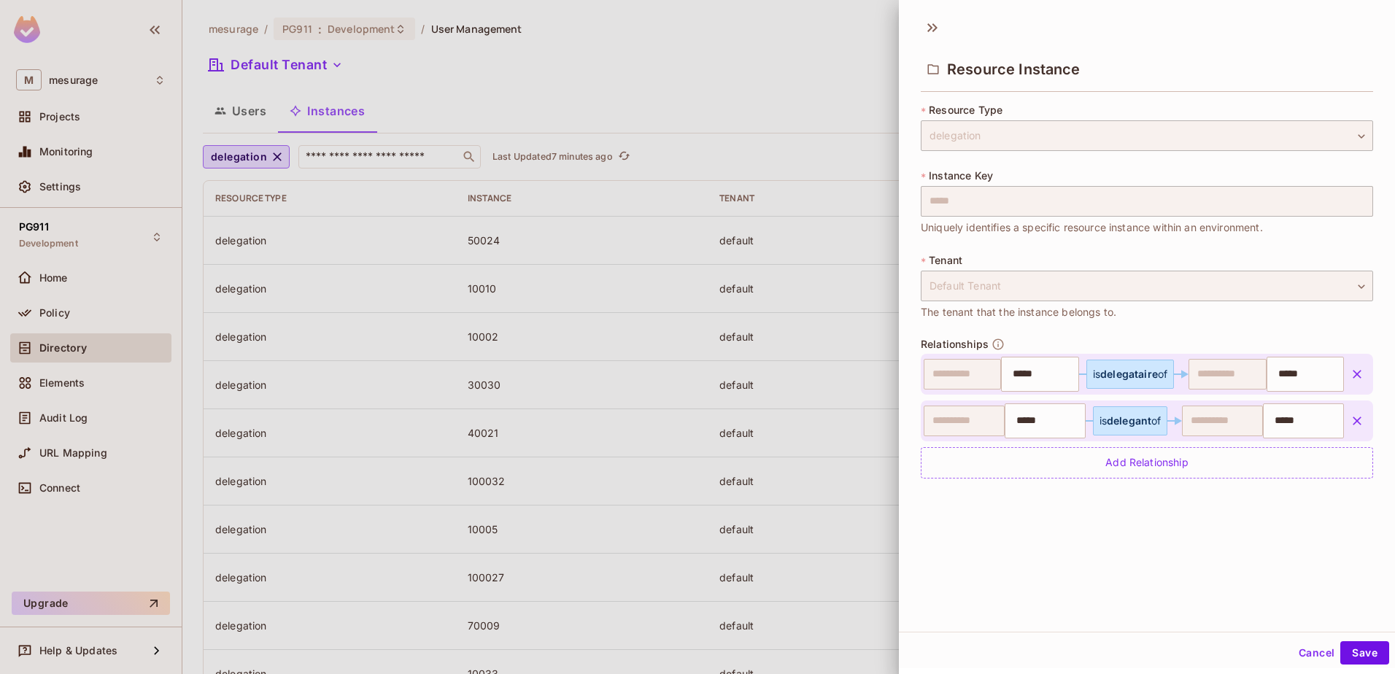
click at [1122, 379] on span "delegataire" at bounding box center [1129, 374] width 58 height 12
drag, startPoint x: 1082, startPoint y: 377, endPoint x: 1157, endPoint y: 374, distance: 74.5
click at [1157, 374] on div "is delegataire of" at bounding box center [1130, 375] width 74 height 12
drag, startPoint x: 1157, startPoint y: 374, endPoint x: 1098, endPoint y: 382, distance: 59.6
click at [1098, 382] on div "is delegataire of" at bounding box center [1131, 374] width 88 height 29
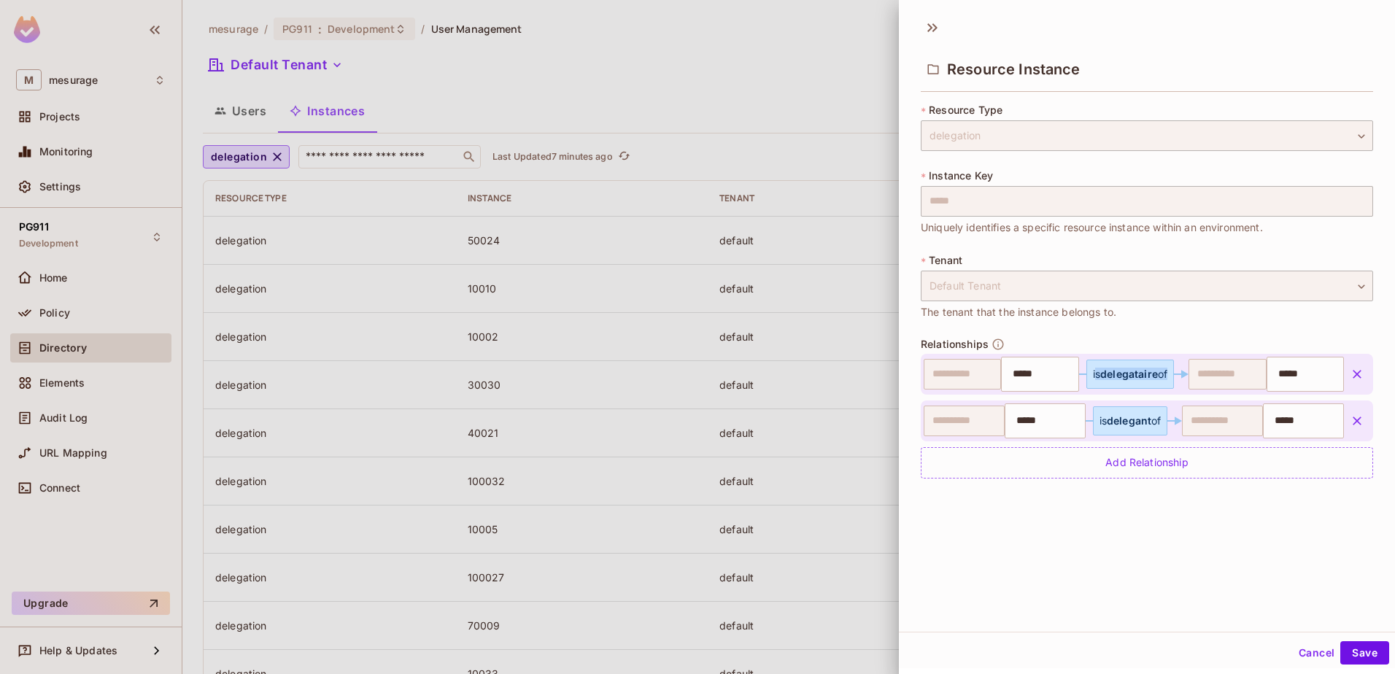
click at [1093, 379] on div "is delegataire of" at bounding box center [1130, 375] width 74 height 12
drag, startPoint x: 1078, startPoint y: 374, endPoint x: 1161, endPoint y: 377, distance: 83.2
click at [1161, 377] on div "is delegataire of" at bounding box center [1131, 374] width 88 height 29
click at [1087, 371] on div "is delegataire of" at bounding box center [1131, 374] width 88 height 29
drag, startPoint x: 1079, startPoint y: 374, endPoint x: 1166, endPoint y: 376, distance: 86.9
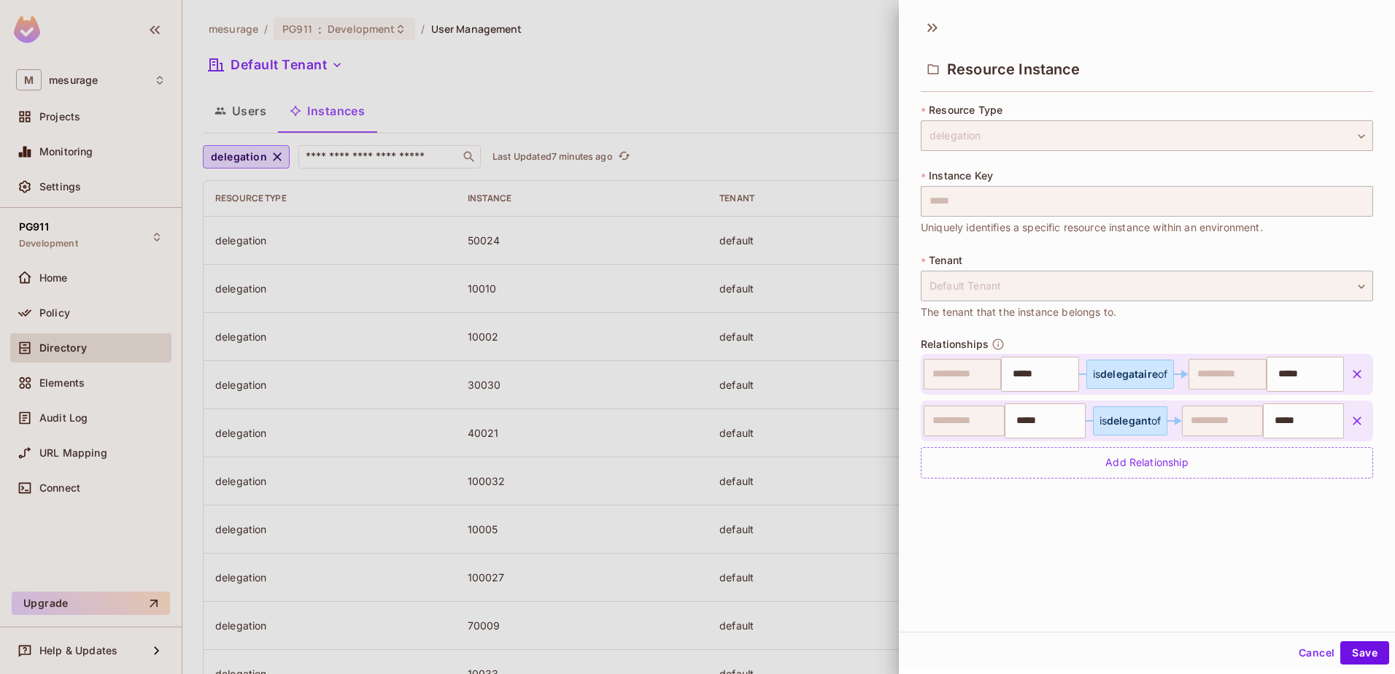
click at [1166, 376] on div "is delegataire of" at bounding box center [1133, 374] width 109 height 29
click at [1111, 372] on span "delegataire" at bounding box center [1129, 374] width 58 height 12
click at [397, 88] on div at bounding box center [697, 337] width 1395 height 674
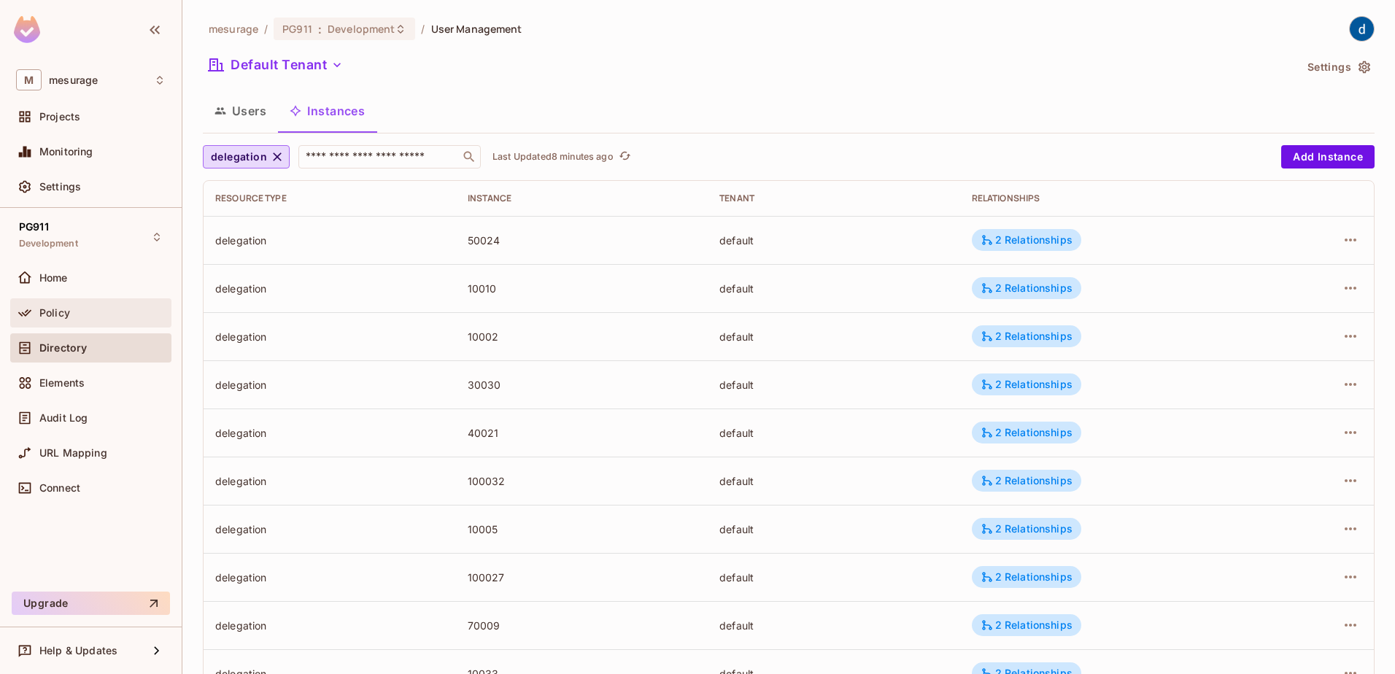
click at [66, 308] on span "Policy" at bounding box center [54, 313] width 31 height 12
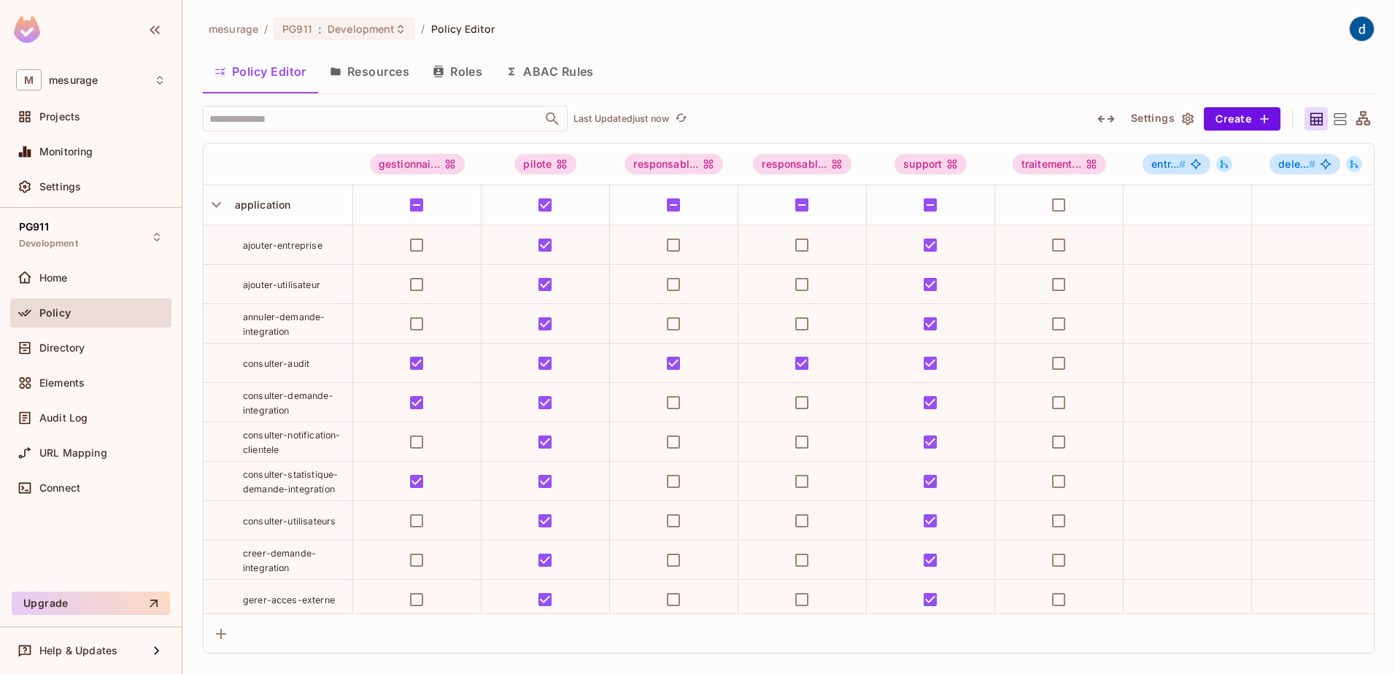
click at [383, 76] on button "Resources" at bounding box center [369, 71] width 103 height 36
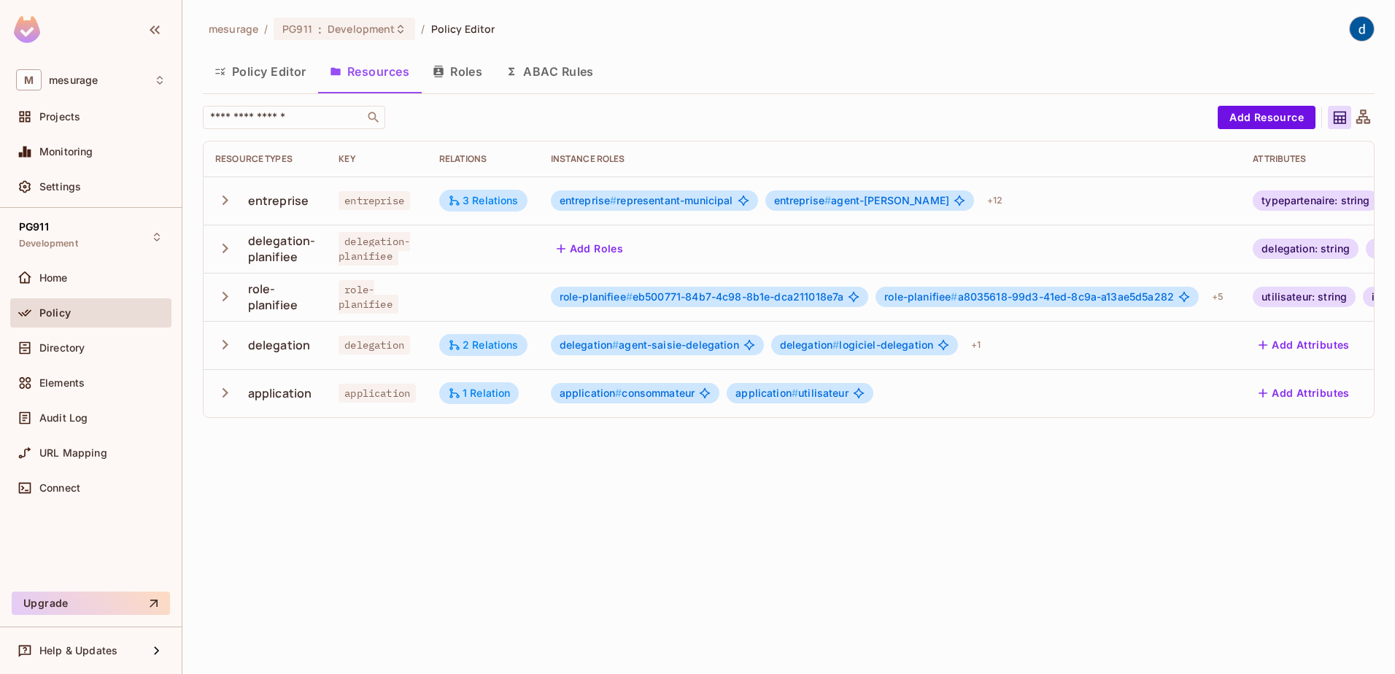
click at [226, 345] on icon "button" at bounding box center [226, 344] width 6 height 9
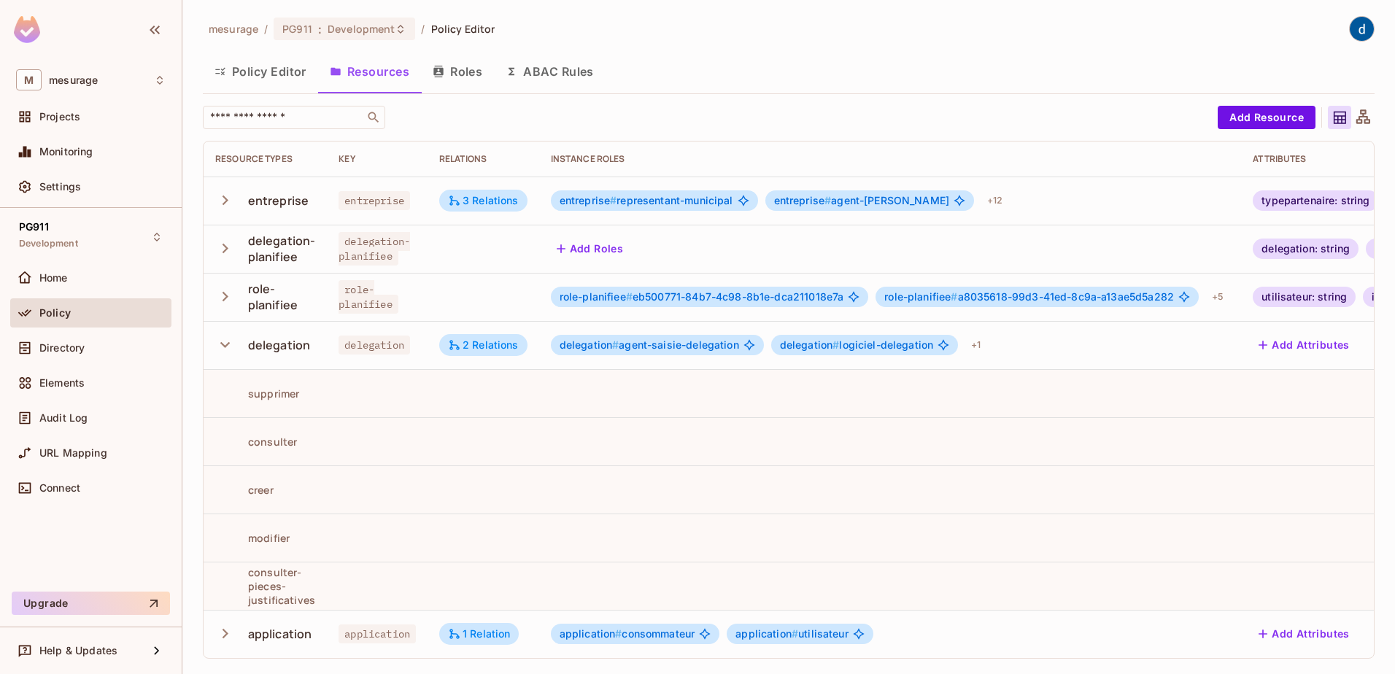
scroll to position [7, 0]
click at [277, 65] on button "Policy Editor" at bounding box center [260, 71] width 115 height 36
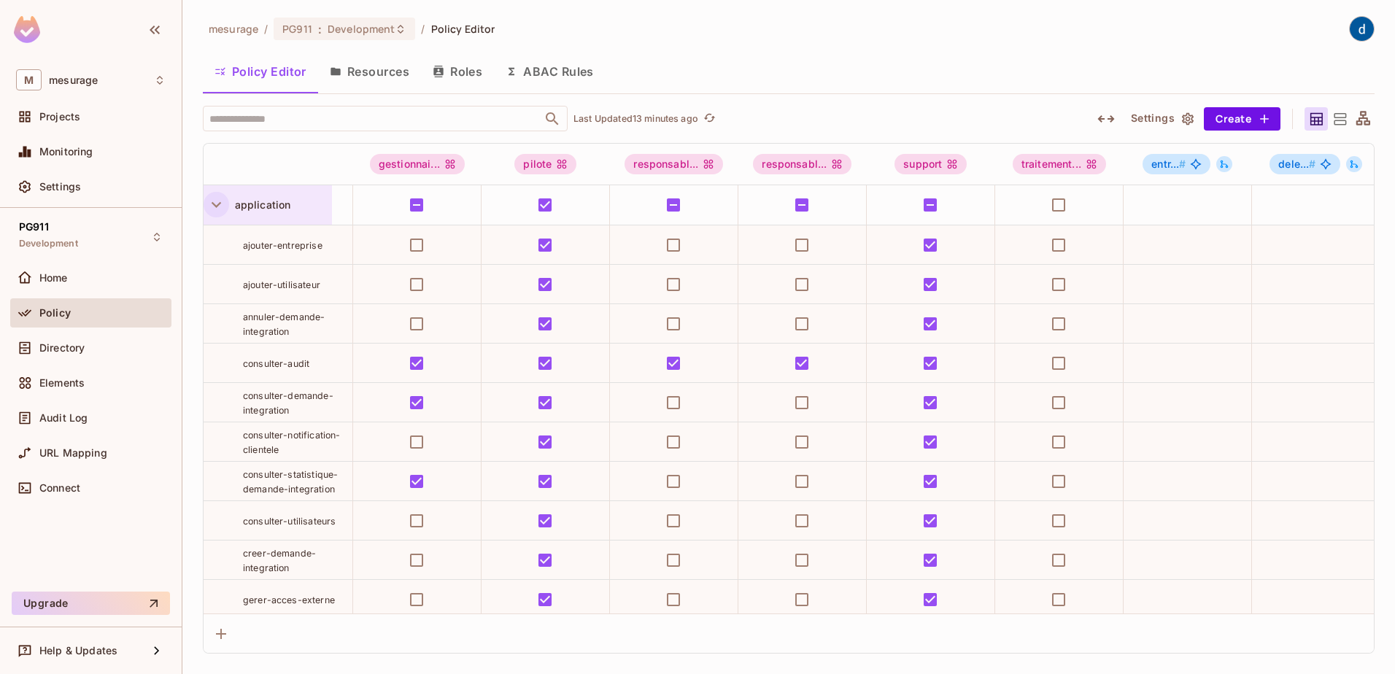
click at [209, 208] on icon "button" at bounding box center [217, 205] width 20 height 20
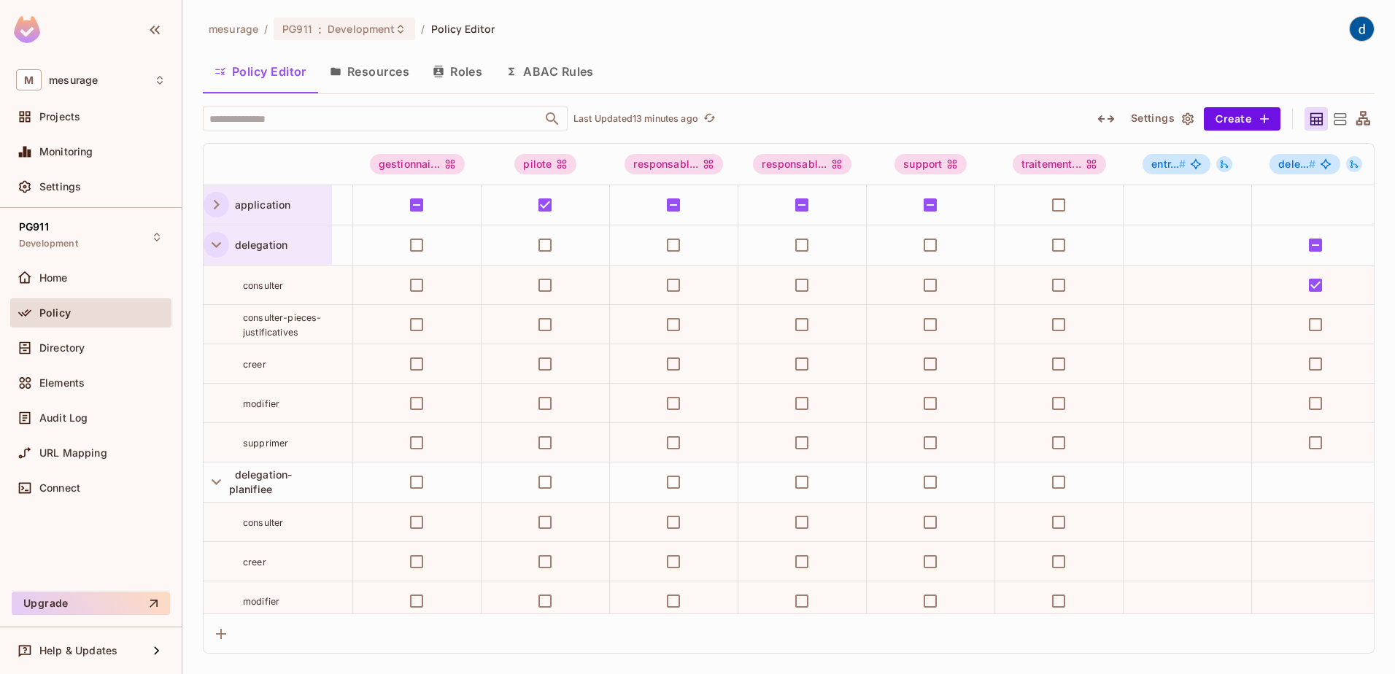
click at [217, 248] on icon "button" at bounding box center [217, 245] width 20 height 20
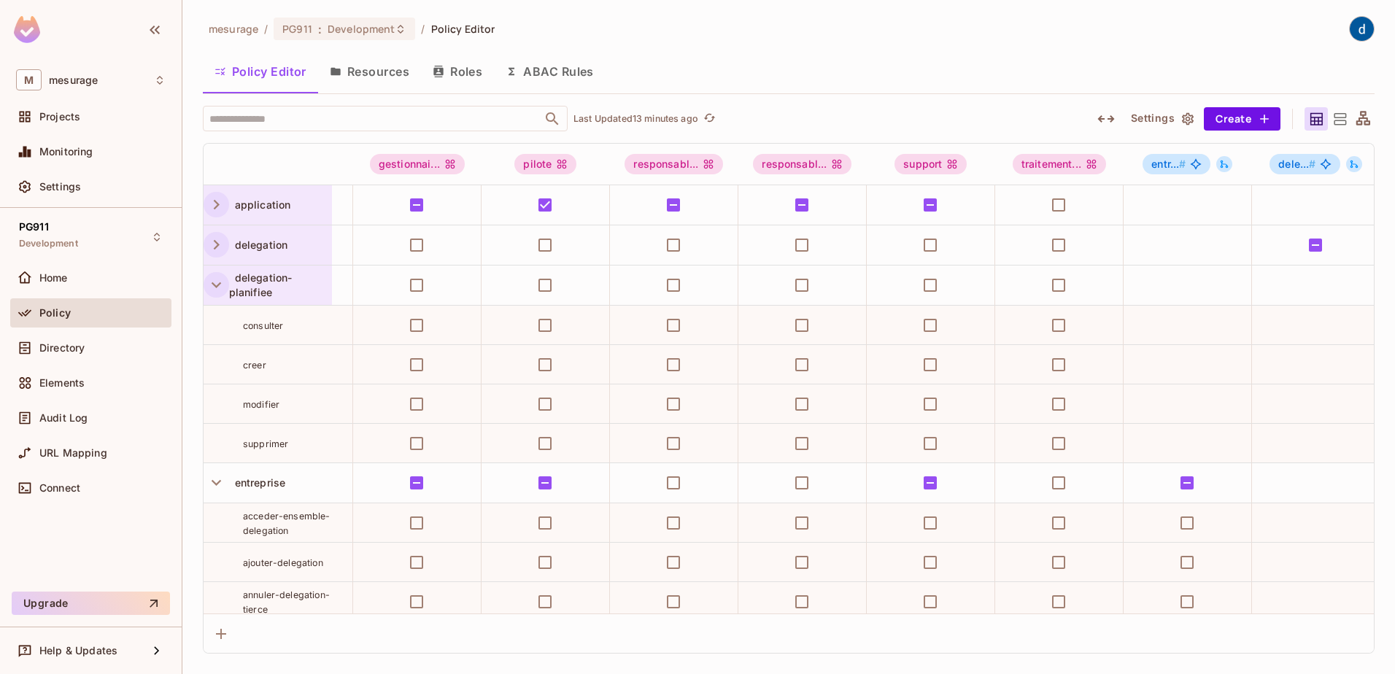
click at [215, 295] on button "button" at bounding box center [217, 285] width 26 height 26
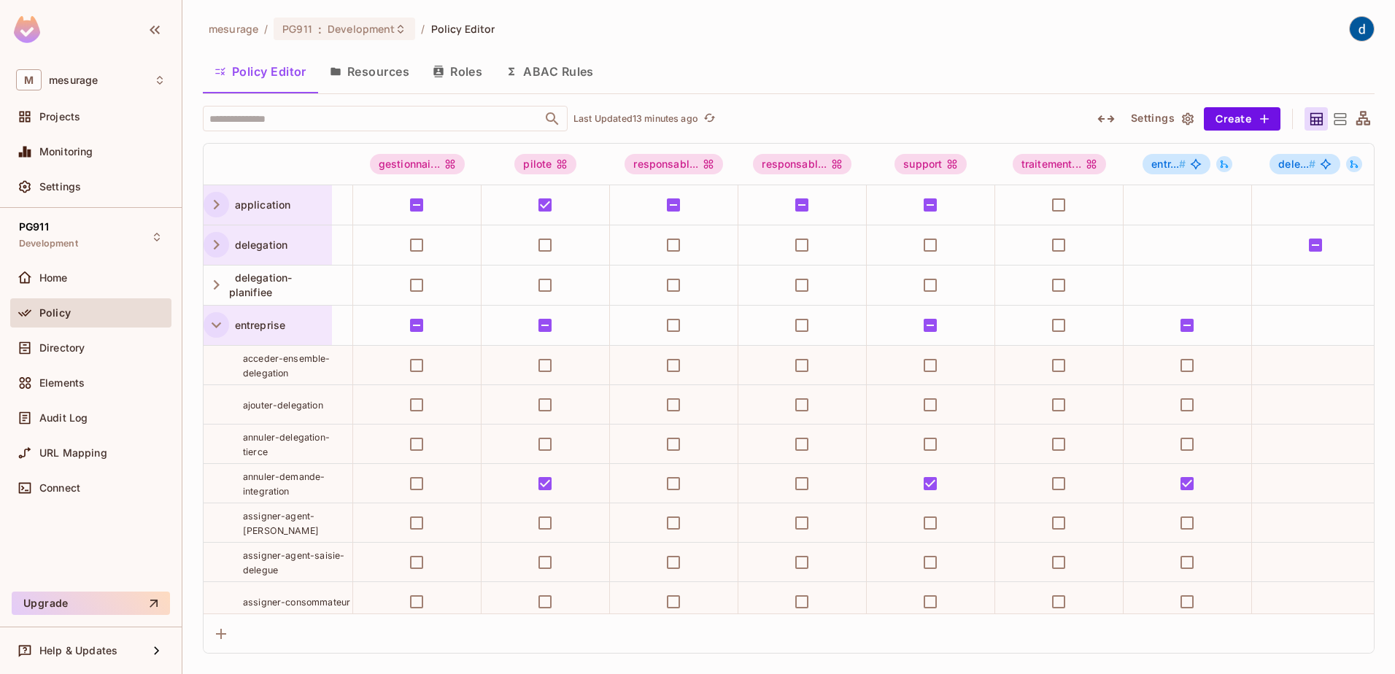
click at [213, 330] on icon "button" at bounding box center [217, 325] width 20 height 20
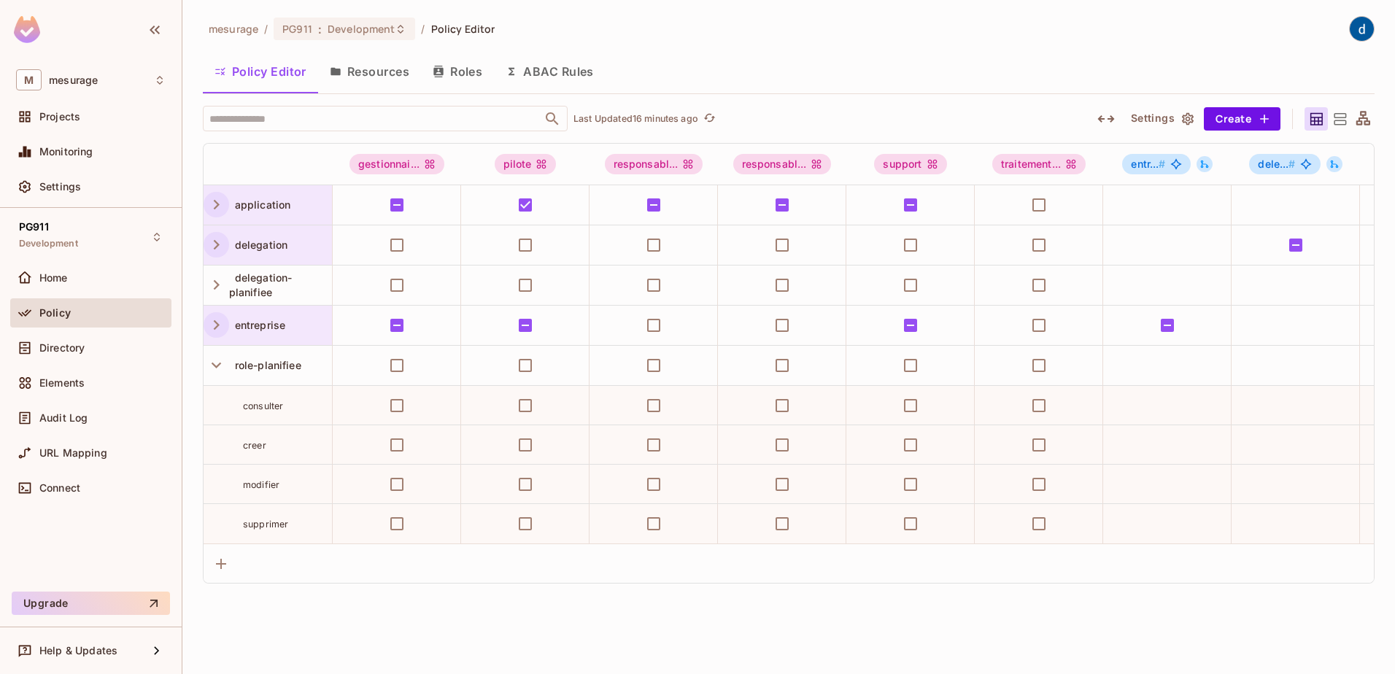
click at [212, 328] on icon "button" at bounding box center [217, 325] width 20 height 20
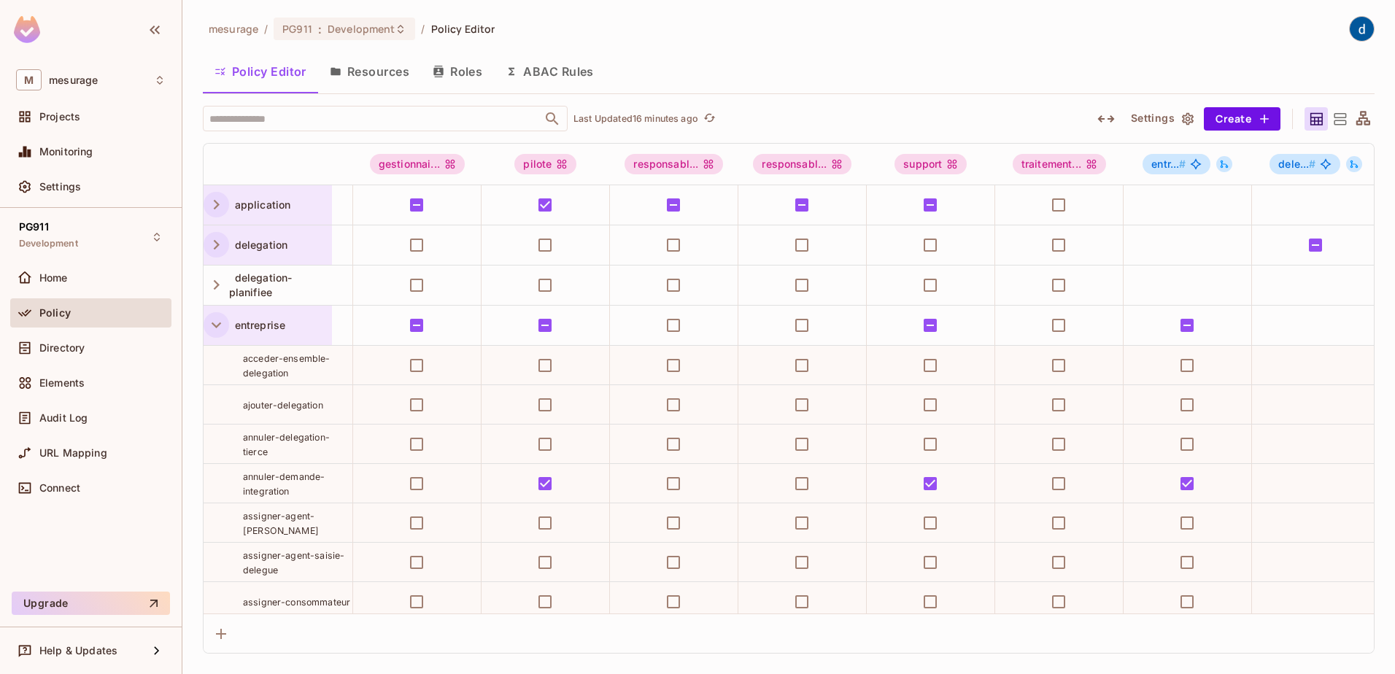
click at [212, 330] on icon "button" at bounding box center [217, 325] width 20 height 20
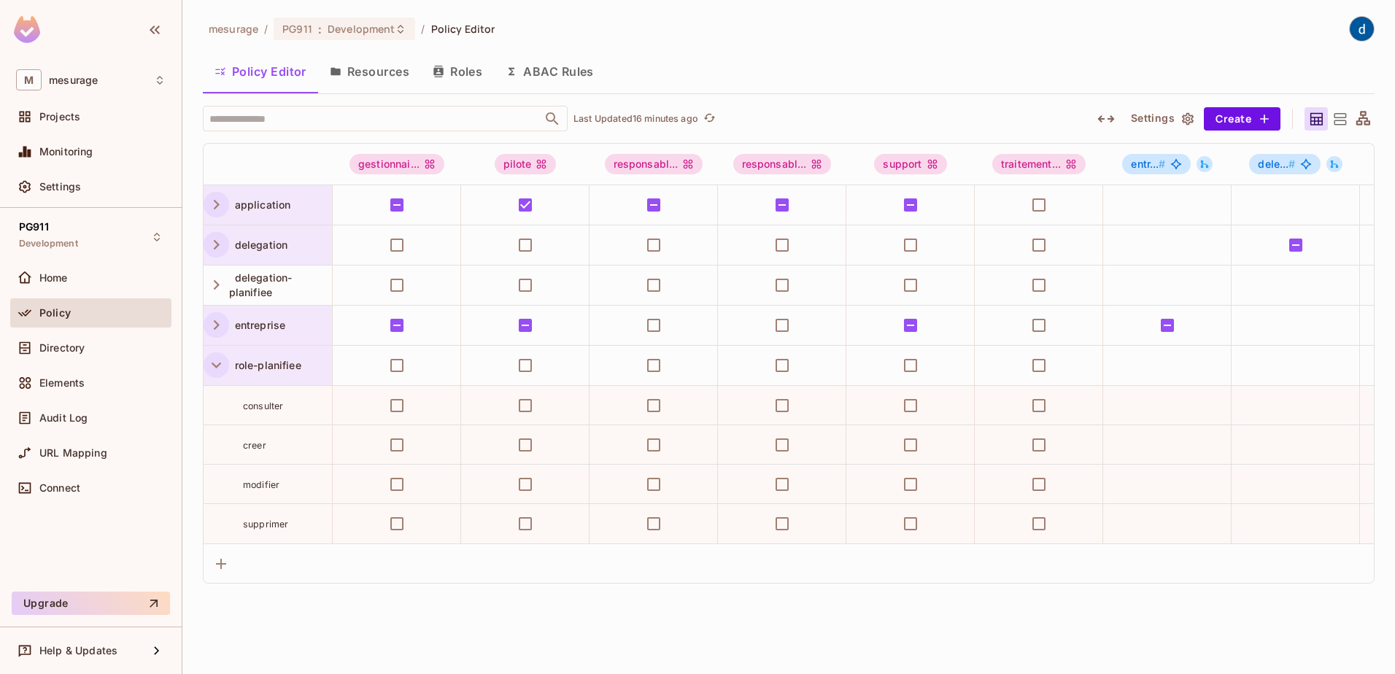
click at [213, 366] on icon "button" at bounding box center [217, 365] width 20 height 20
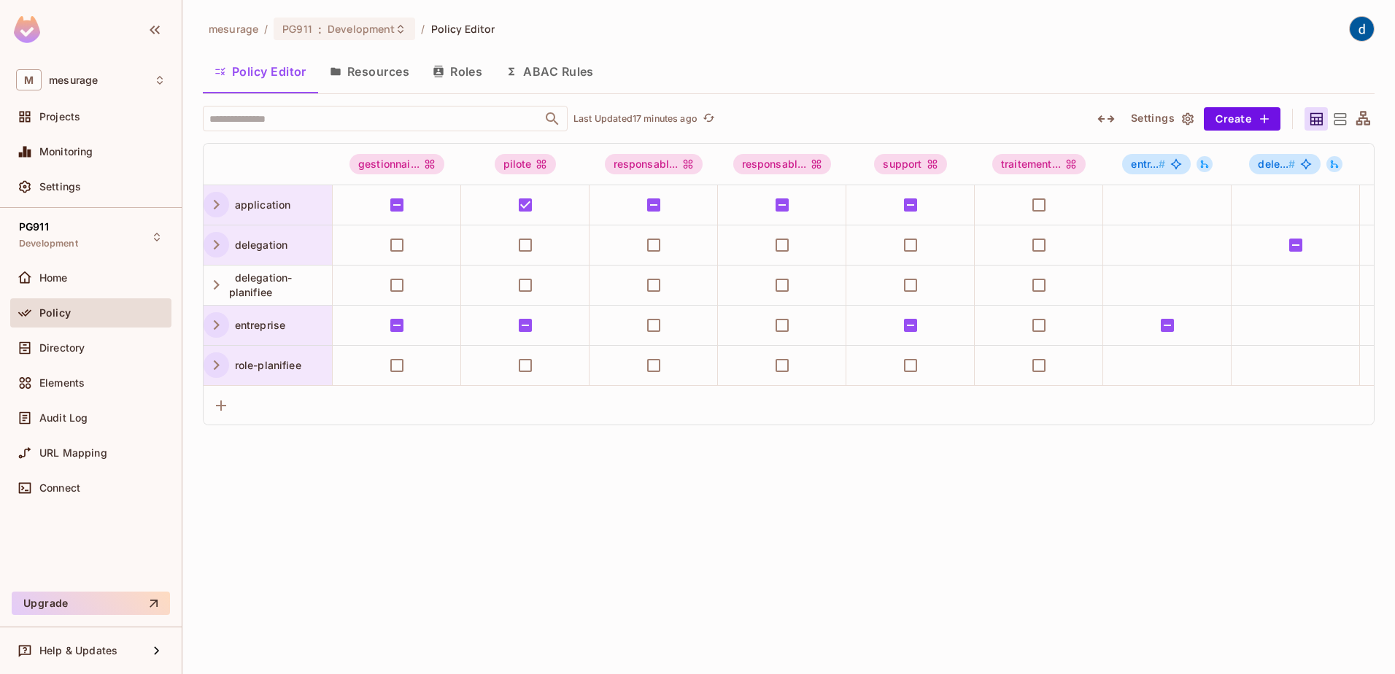
click at [217, 202] on icon "button" at bounding box center [217, 205] width 20 height 20
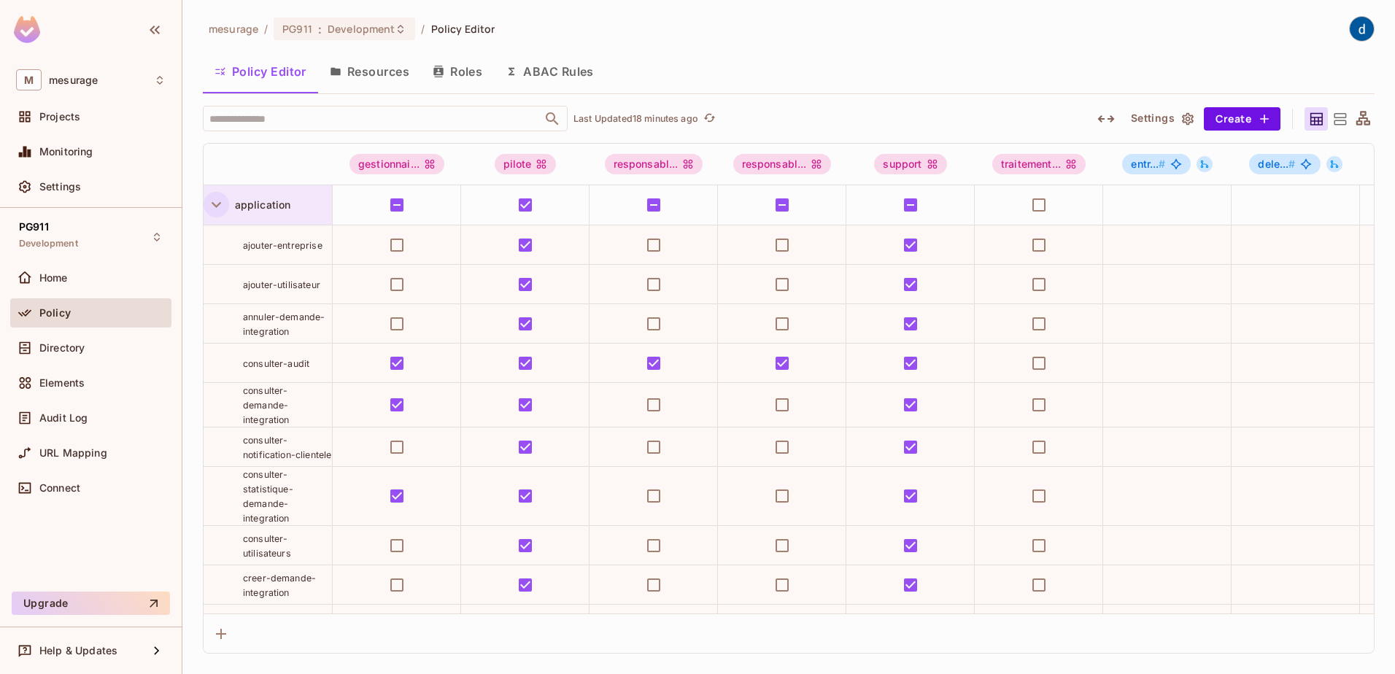
click at [221, 203] on icon "button" at bounding box center [217, 205] width 20 height 20
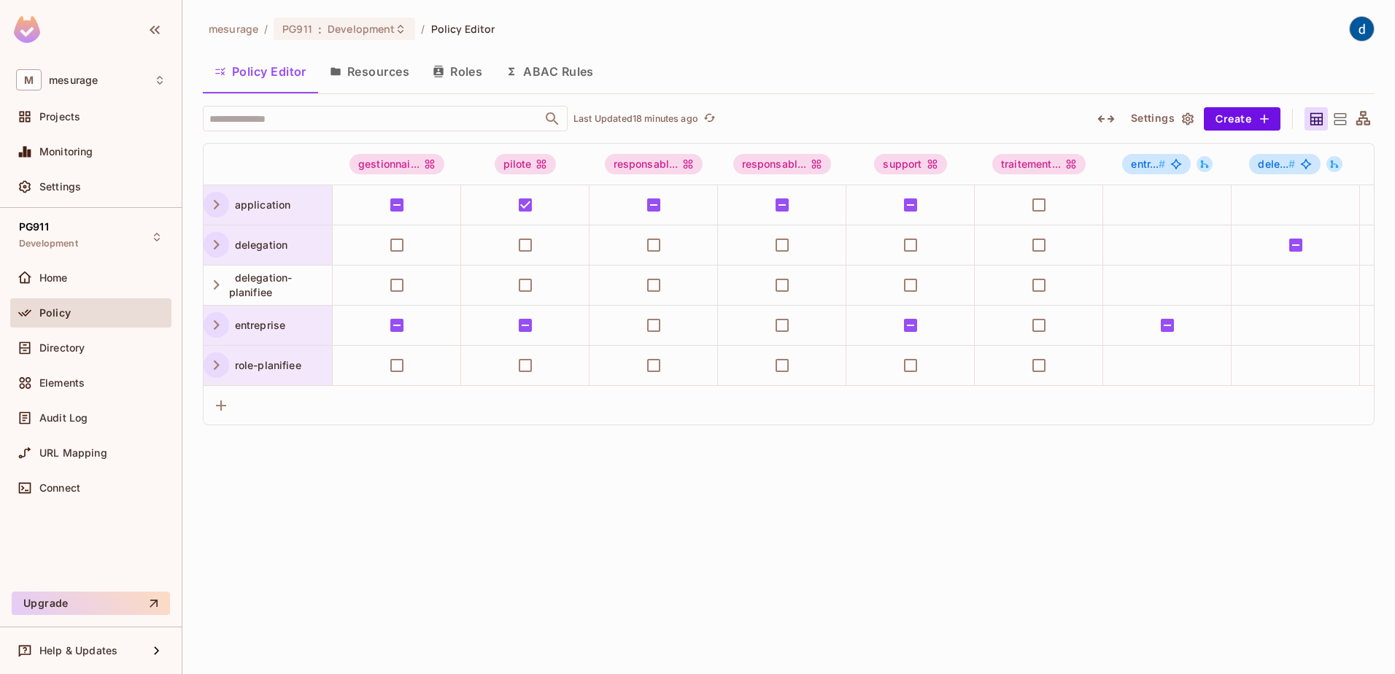
drag, startPoint x: 446, startPoint y: 470, endPoint x: 457, endPoint y: 469, distance: 11.0
click at [448, 470] on div "mesurage / PG911 : Development / Policy Editor Policy Editor Resources Roles AB…" at bounding box center [788, 337] width 1213 height 674
click at [304, 140] on div "​ Last Updated 18 minutes ago Settings Create gestionnai... pilote responsabl..…" at bounding box center [789, 266] width 1172 height 320
click at [1133, 519] on div "mesurage / PG911 : Development / Policy Editor Policy Editor Resources Roles AB…" at bounding box center [788, 337] width 1213 height 674
click at [973, 500] on div "mesurage / PG911 : Development / Policy Editor Policy Editor Resources Roles AB…" at bounding box center [788, 337] width 1213 height 674
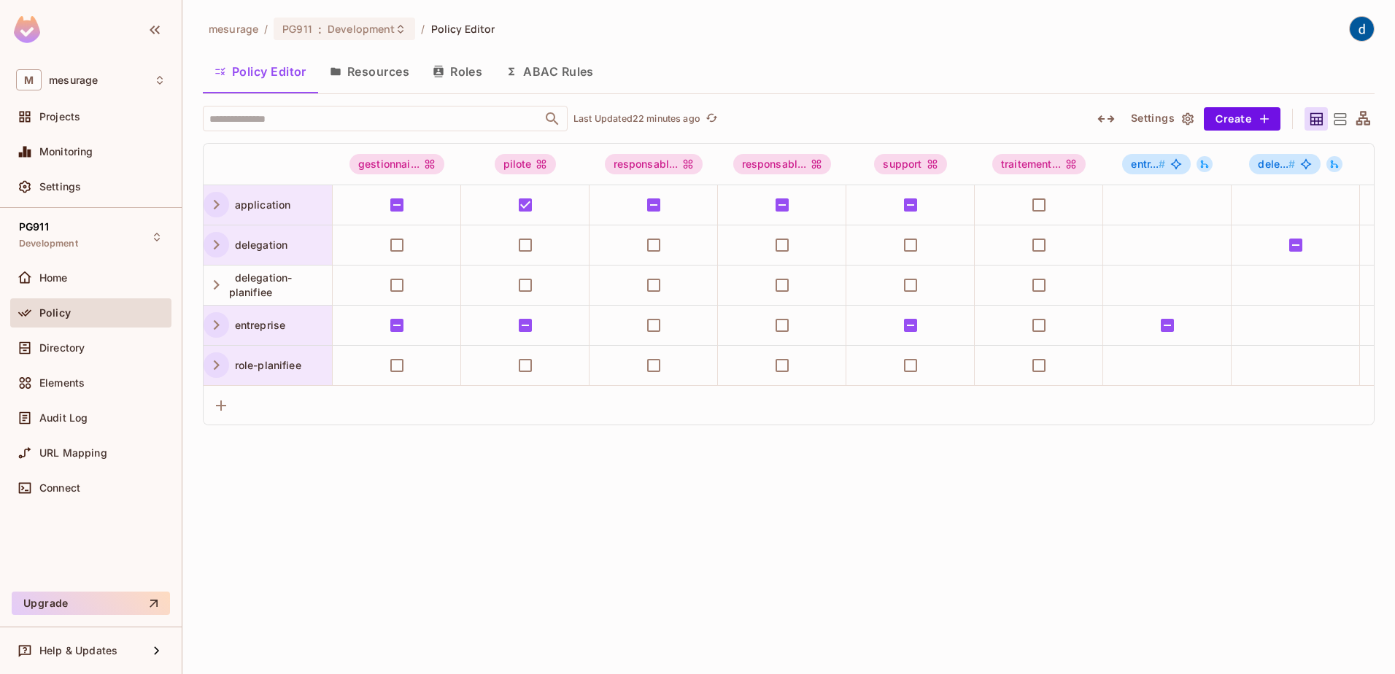
click at [973, 499] on div "mesurage / PG911 : Development / Policy Editor Policy Editor Resources Roles AB…" at bounding box center [788, 337] width 1213 height 674
click at [978, 490] on div "mesurage / PG911 : Development / Policy Editor Policy Editor Resources Roles AB…" at bounding box center [788, 337] width 1213 height 674
click at [636, 506] on div "mesurage / PG911 : Development / Policy Editor Policy Editor Resources Roles AB…" at bounding box center [788, 337] width 1213 height 674
click at [397, 506] on div "mesurage / PG911 : Development / Policy Editor Policy Editor Resources Roles AB…" at bounding box center [788, 337] width 1213 height 674
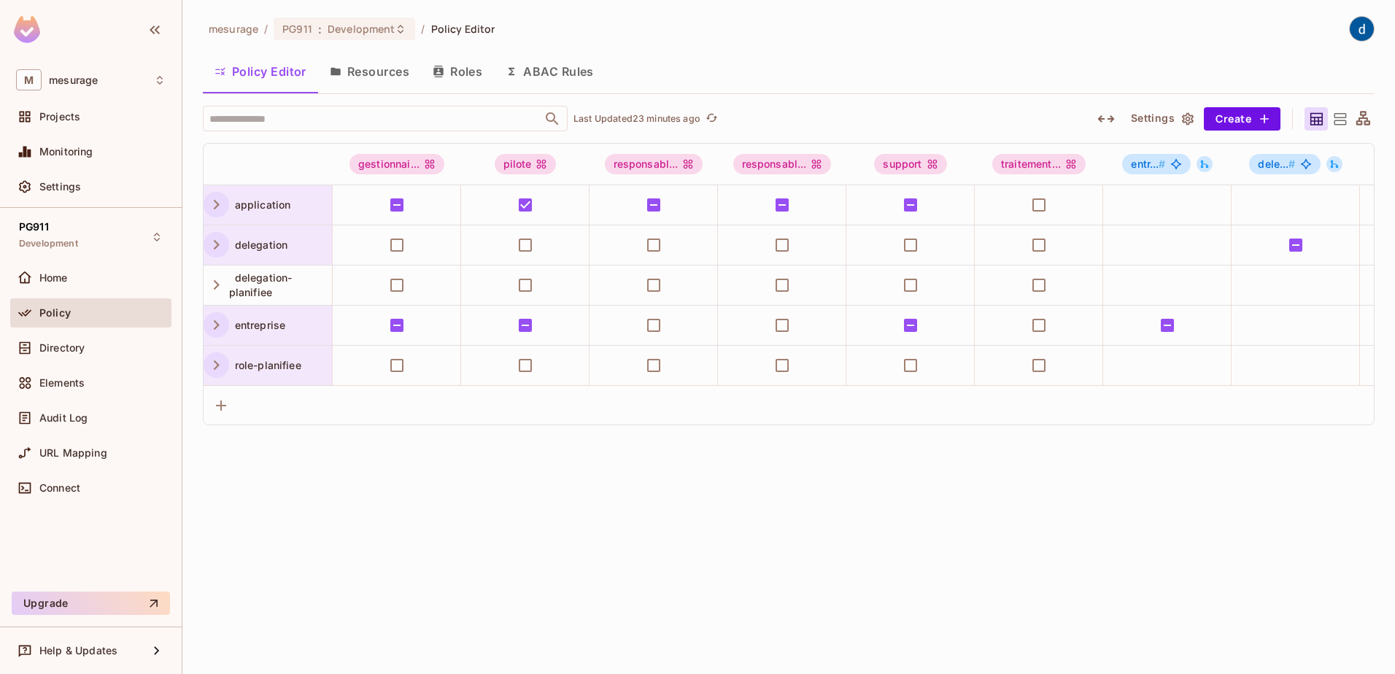
click at [384, 496] on div "mesurage / PG911 : Development / Policy Editor Policy Editor Resources Roles AB…" at bounding box center [788, 337] width 1213 height 674
click at [418, 516] on div "mesurage / PG911 : Development / Policy Editor Policy Editor Resources Roles AB…" at bounding box center [788, 337] width 1213 height 674
click at [358, 563] on div "mesurage / PG911 : Development / Policy Editor Policy Editor Resources Roles AB…" at bounding box center [788, 337] width 1213 height 674
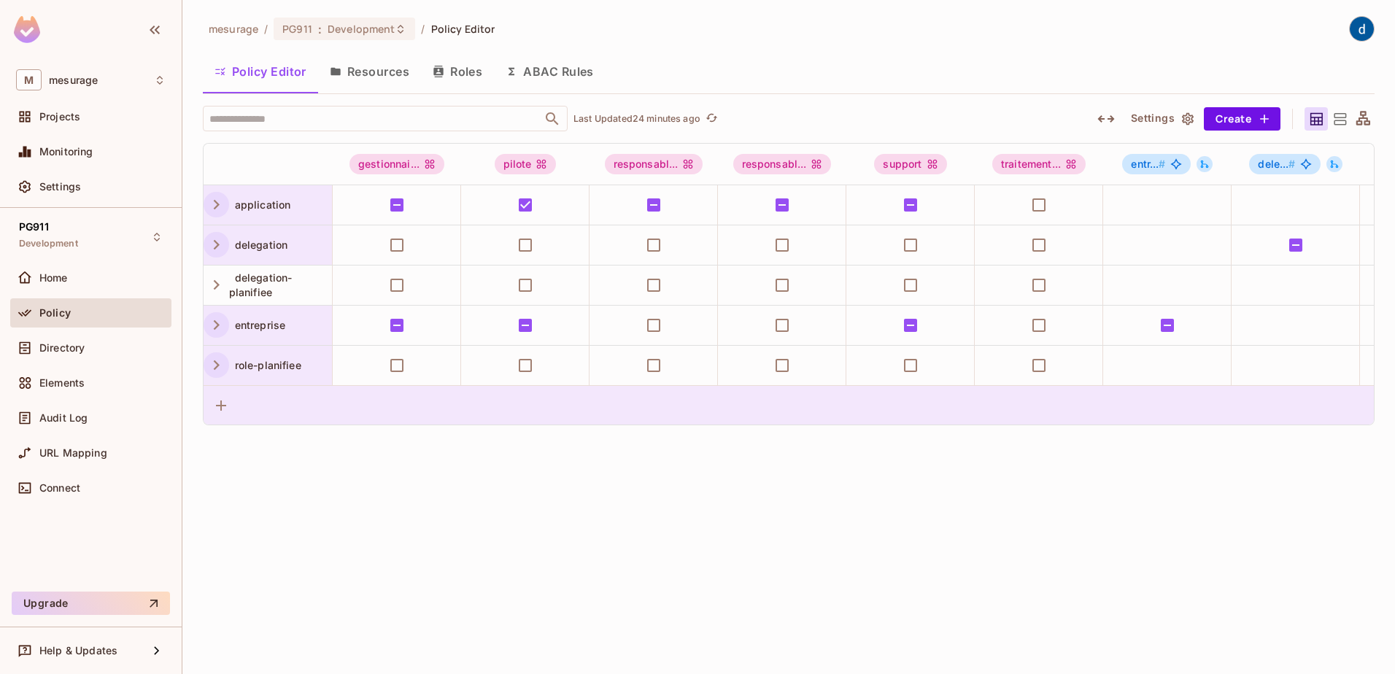
drag, startPoint x: 268, startPoint y: 430, endPoint x: 274, endPoint y: 435, distance: 7.8
click at [269, 425] on div at bounding box center [789, 404] width 1170 height 39
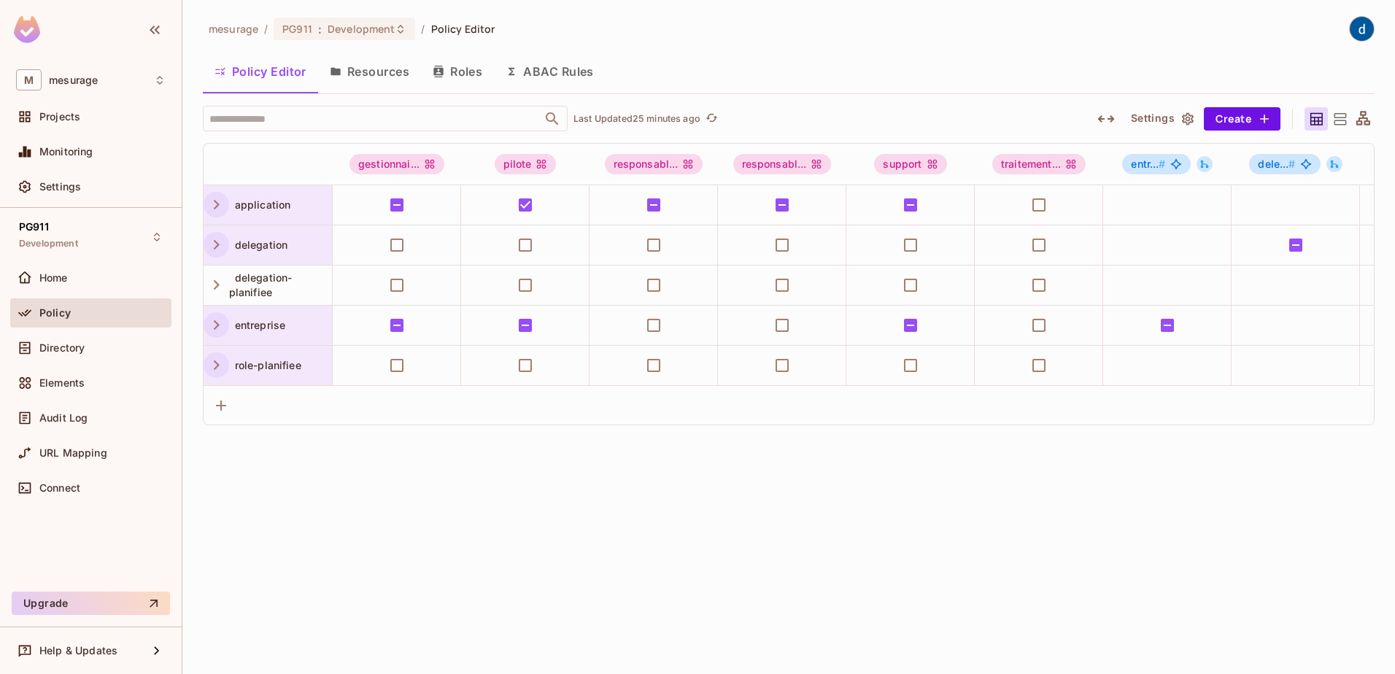
click at [219, 331] on icon "button" at bounding box center [217, 325] width 20 height 20
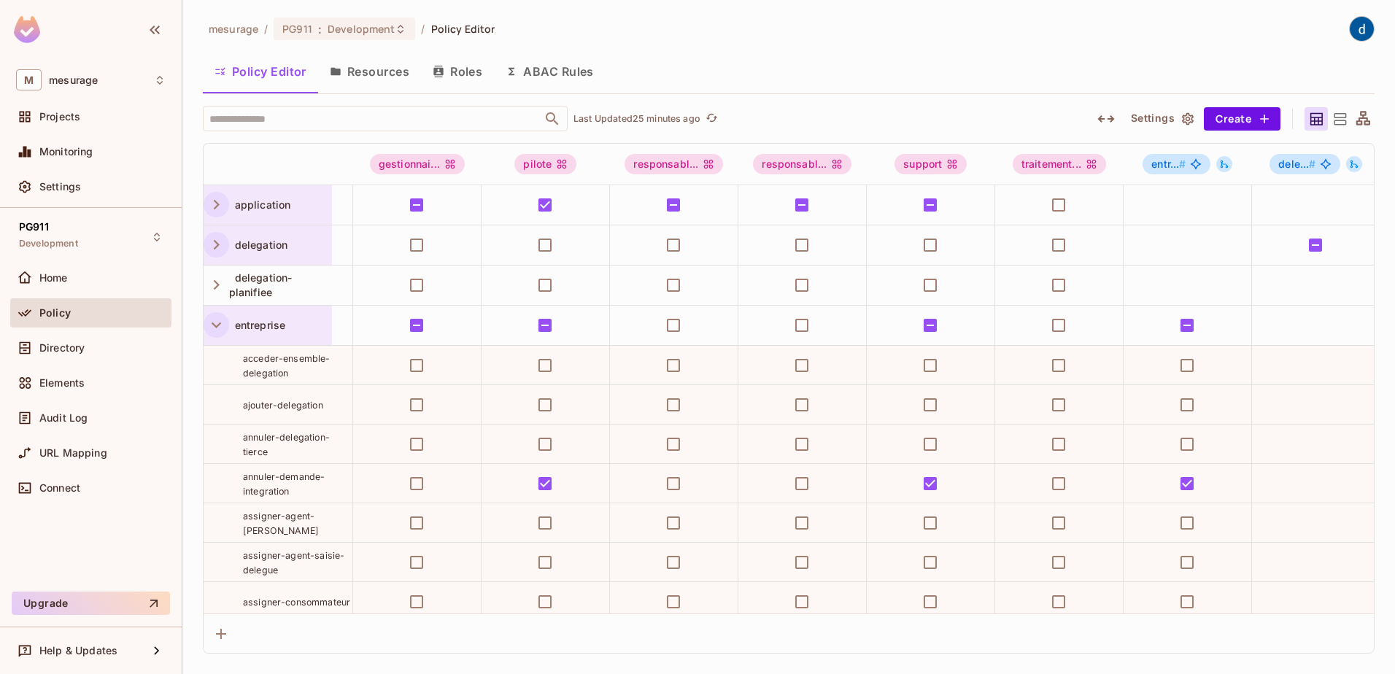
click at [219, 331] on icon "button" at bounding box center [217, 325] width 20 height 20
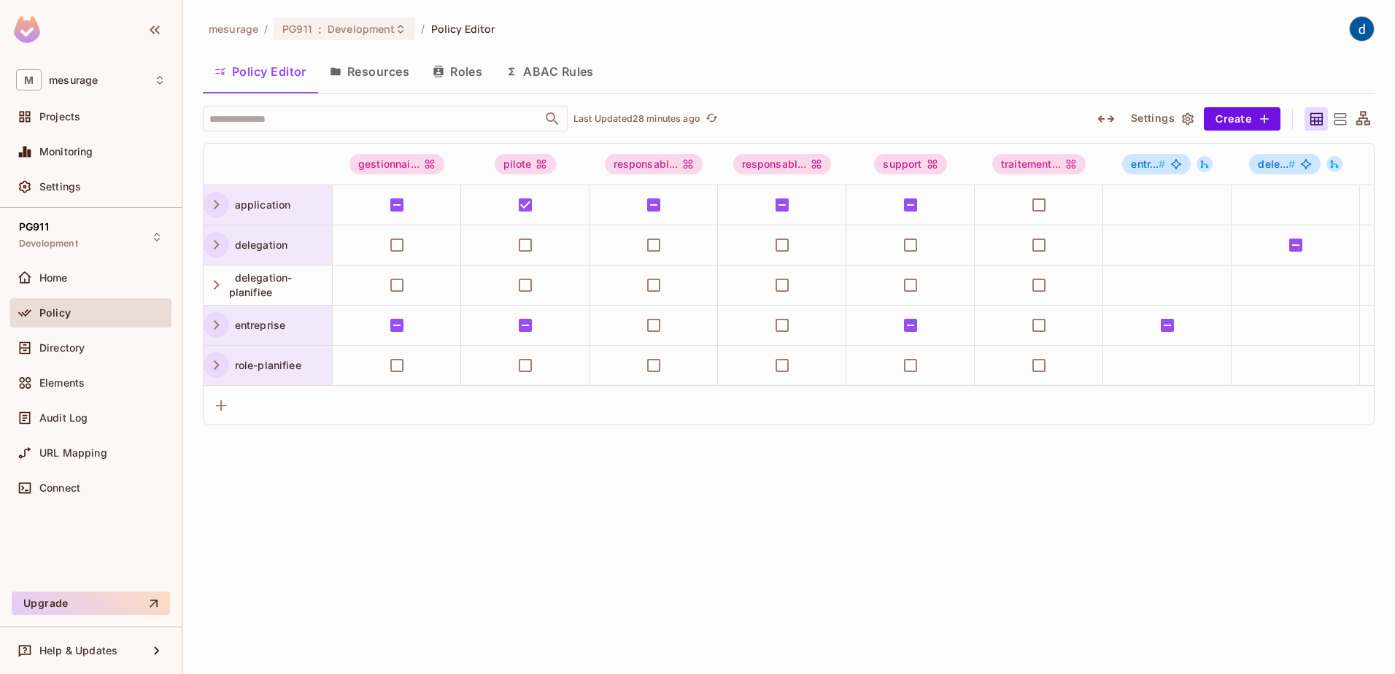
click at [402, 466] on div "mesurage / PG911 : Development / Policy Editor Policy Editor Resources Roles AB…" at bounding box center [788, 337] width 1213 height 674
click at [387, 475] on div "mesurage / PG911 : Development / Policy Editor Policy Editor Resources Roles AB…" at bounding box center [788, 337] width 1213 height 674
click at [387, 474] on div "mesurage / PG911 : Development / Policy Editor Policy Editor Resources Roles AB…" at bounding box center [788, 337] width 1213 height 674
click at [401, 472] on div "mesurage / PG911 : Development / Policy Editor Policy Editor Resources Roles AB…" at bounding box center [788, 337] width 1213 height 674
click at [218, 327] on icon "button" at bounding box center [217, 325] width 20 height 20
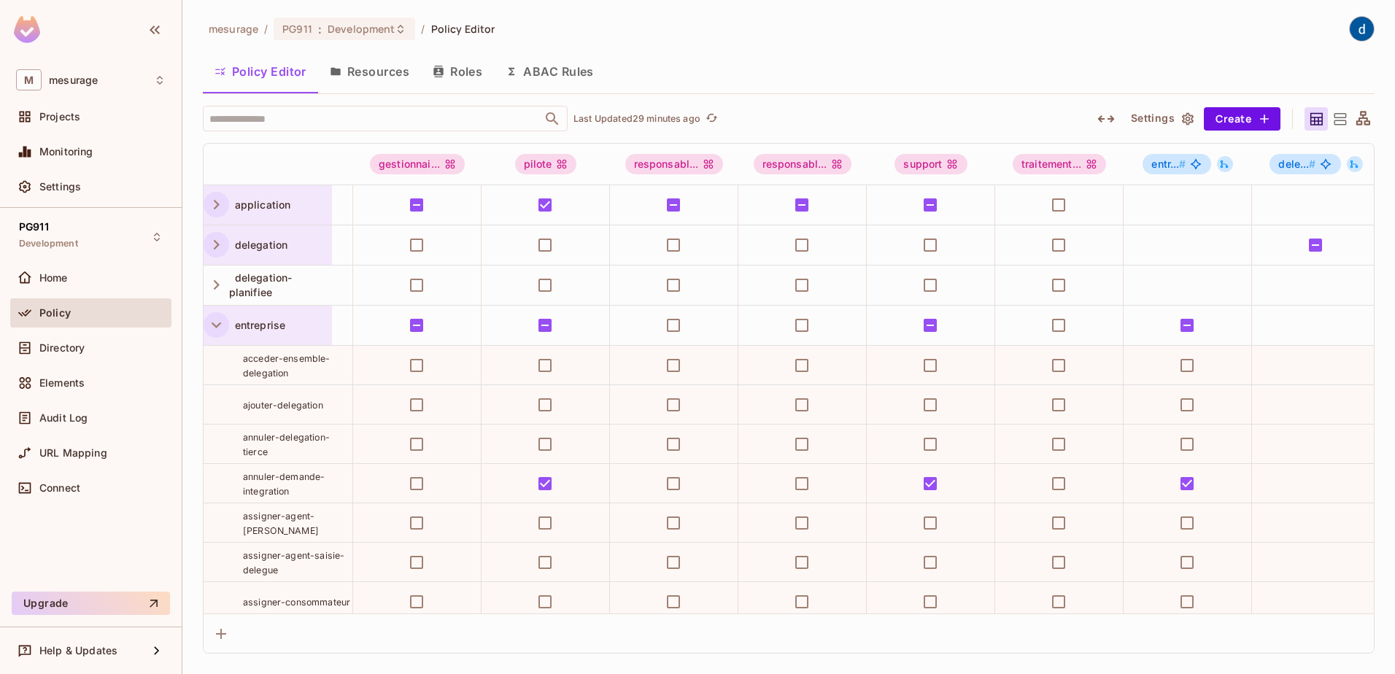
click at [218, 326] on icon "button" at bounding box center [216, 326] width 9 height 6
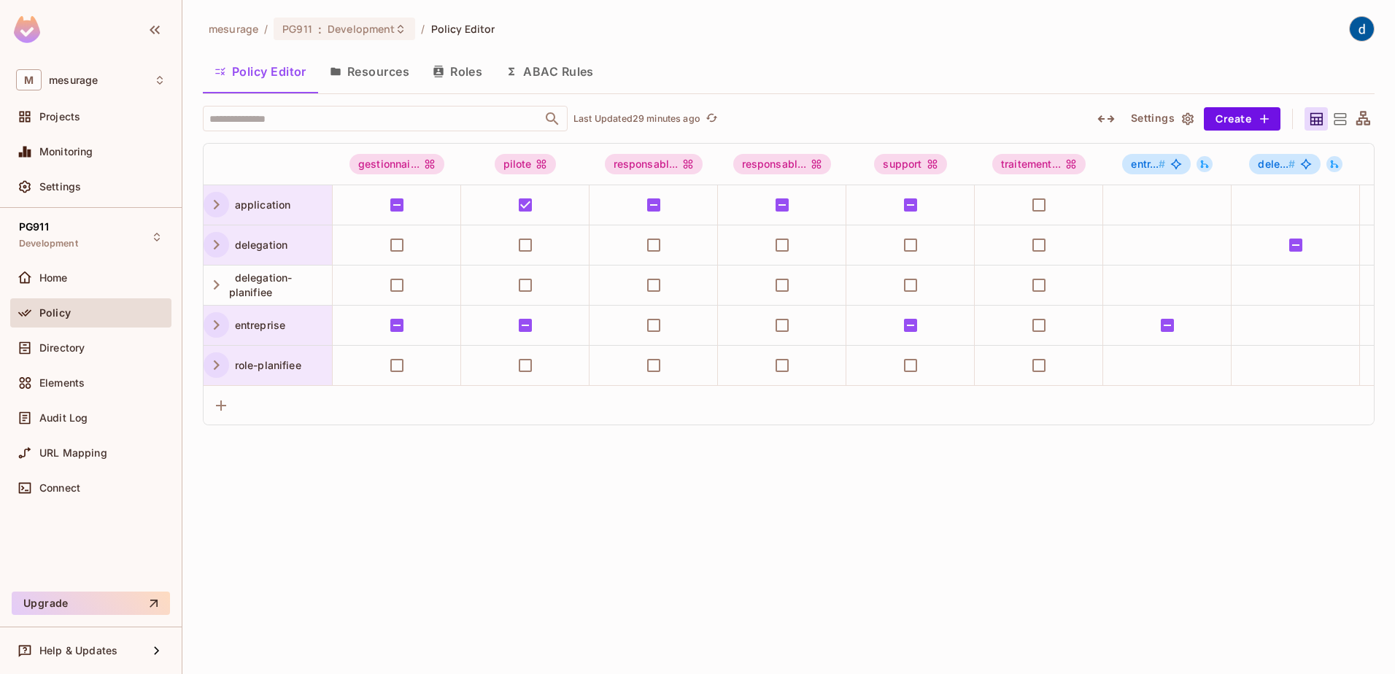
click at [192, 212] on div "mesurage / PG911 : Development / Policy Editor Policy Editor Resources Roles AB…" at bounding box center [788, 337] width 1213 height 674
click at [193, 212] on div "mesurage / PG911 : Development / Policy Editor Policy Editor Resources Roles AB…" at bounding box center [788, 337] width 1213 height 674
click at [184, 194] on div "mesurage / PG911 : Development / Policy Editor Policy Editor Resources Roles AB…" at bounding box center [788, 337] width 1213 height 674
